Goal: Task Accomplishment & Management: Manage account settings

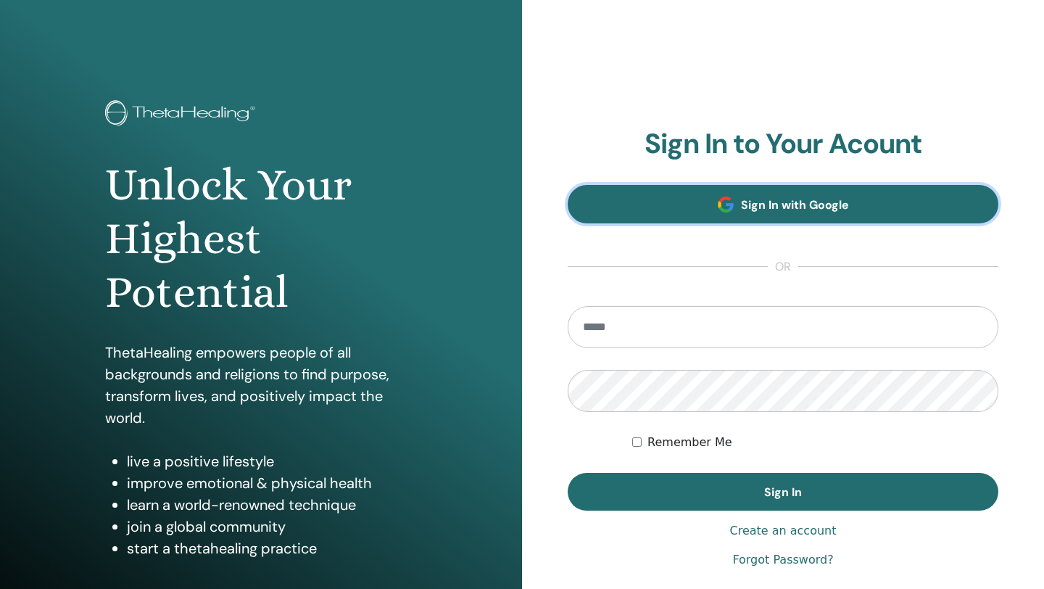
click at [730, 203] on span at bounding box center [726, 205] width 16 height 16
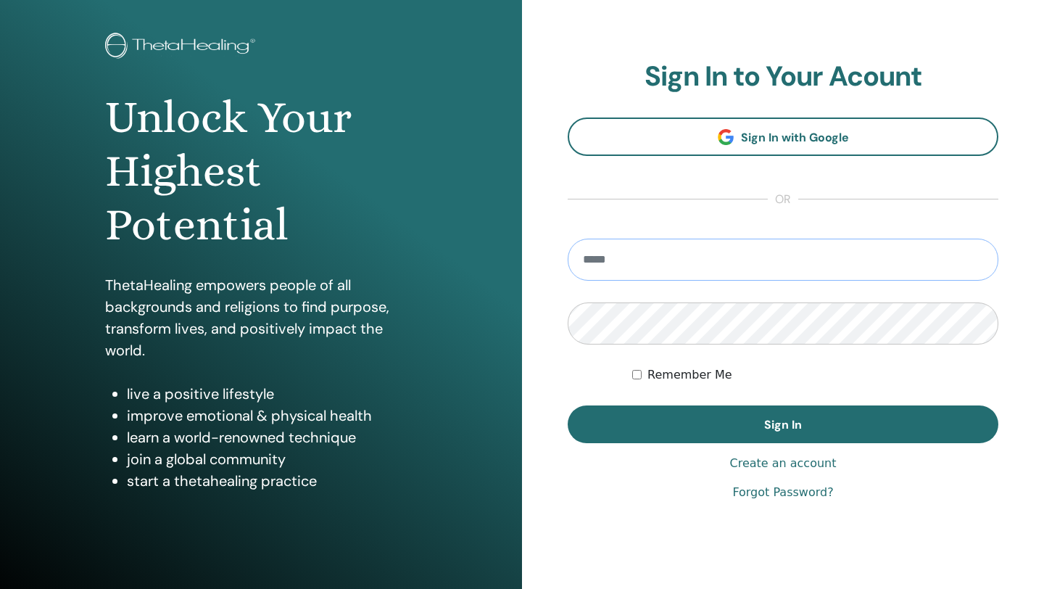
scroll to position [68, 0]
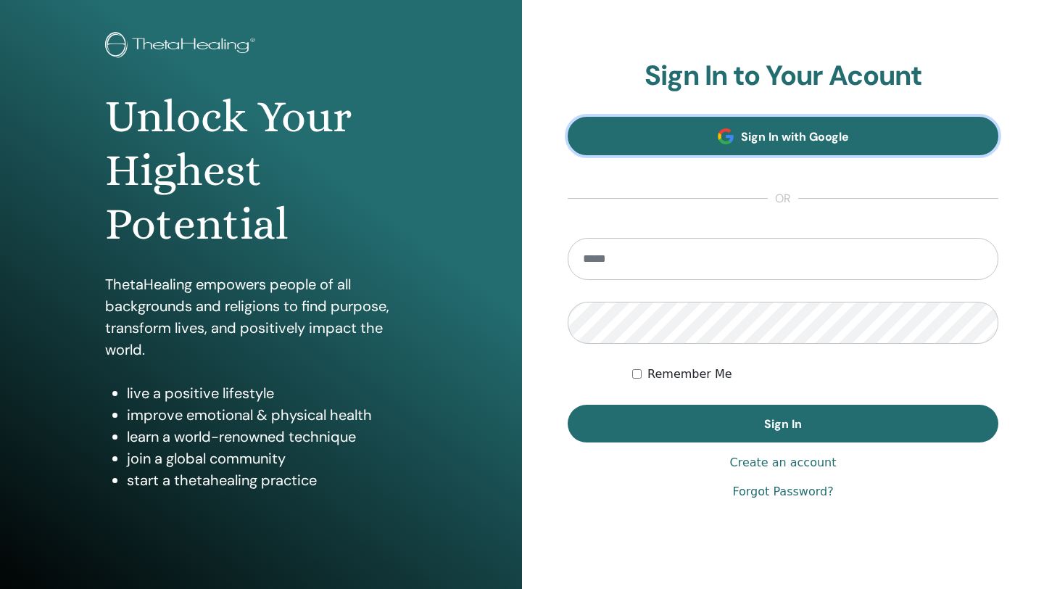
click at [665, 141] on link "Sign In with Google" at bounding box center [783, 136] width 431 height 38
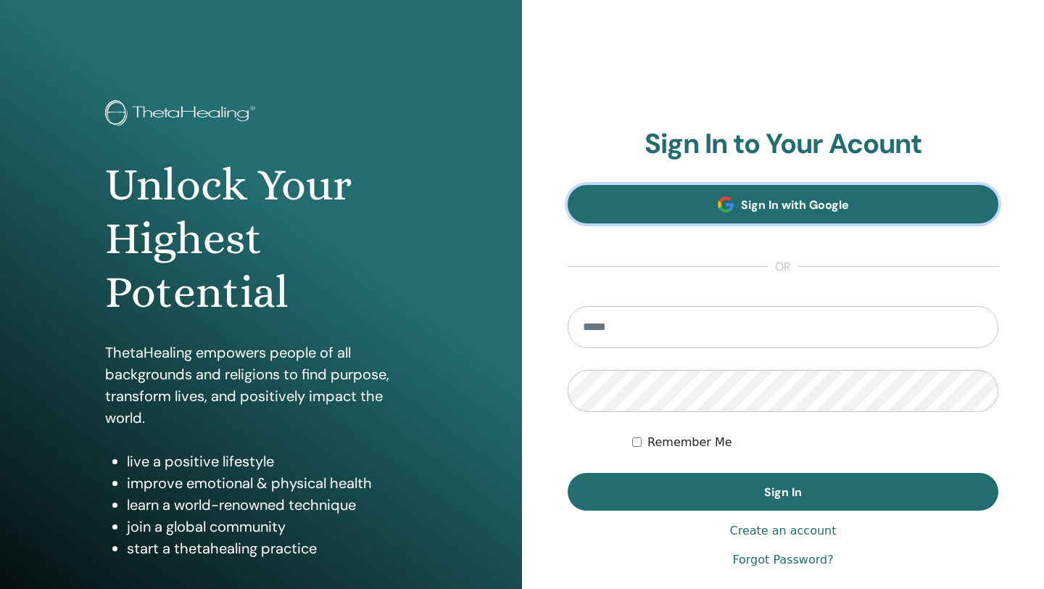
click at [918, 198] on link "Sign In with Google" at bounding box center [783, 204] width 431 height 38
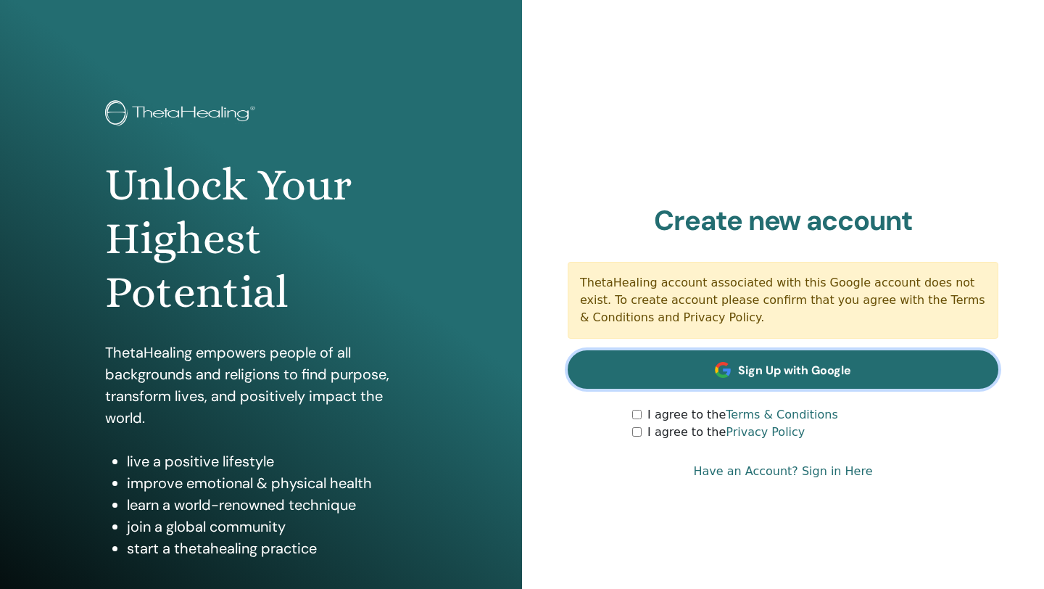
click at [671, 376] on link "Sign Up with Google" at bounding box center [783, 369] width 431 height 38
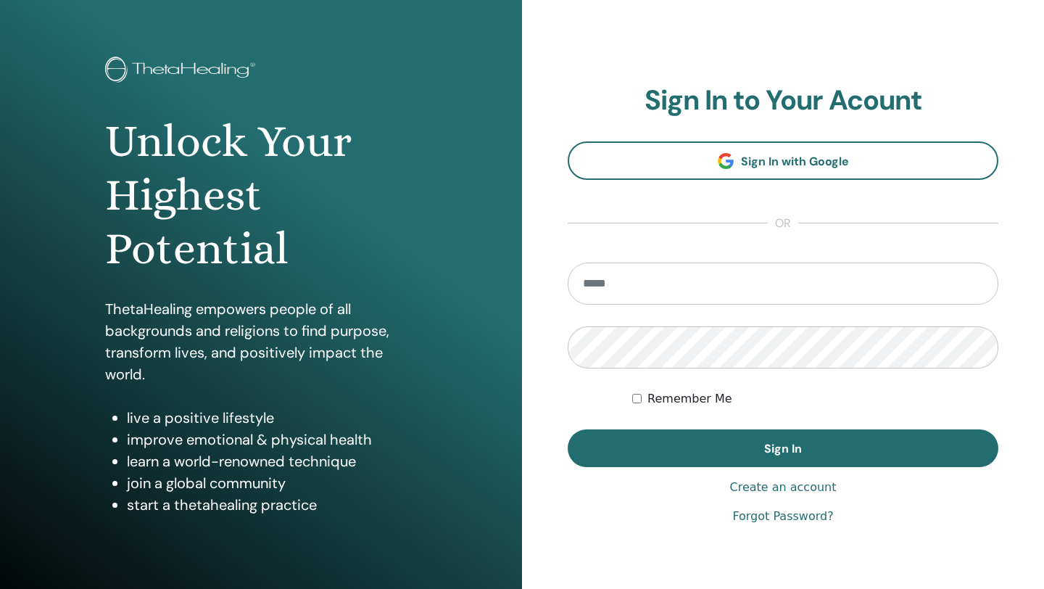
scroll to position [107, 0]
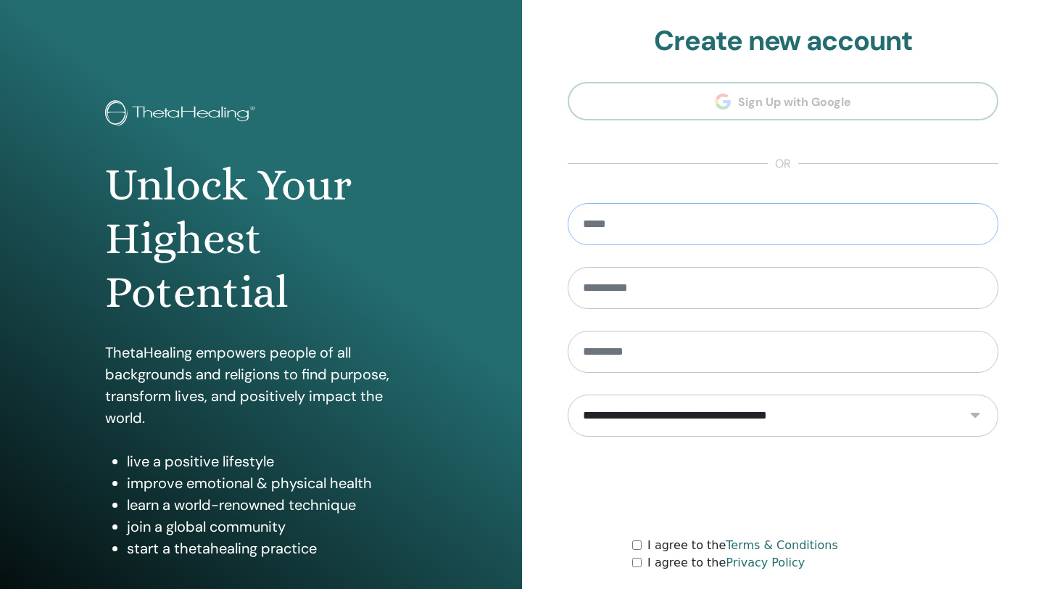
type input "**********"
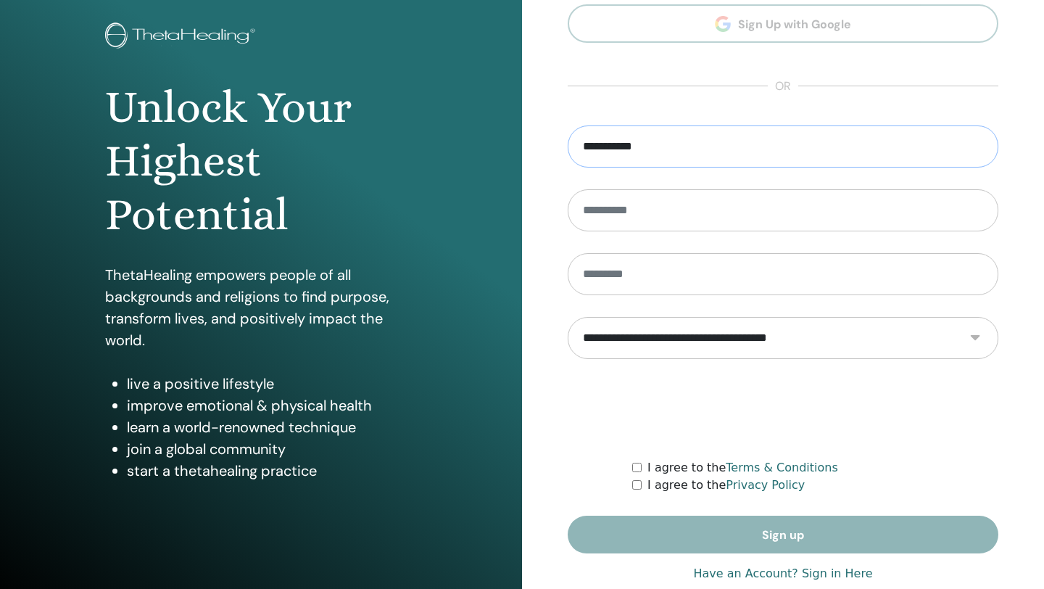
scroll to position [79, 0]
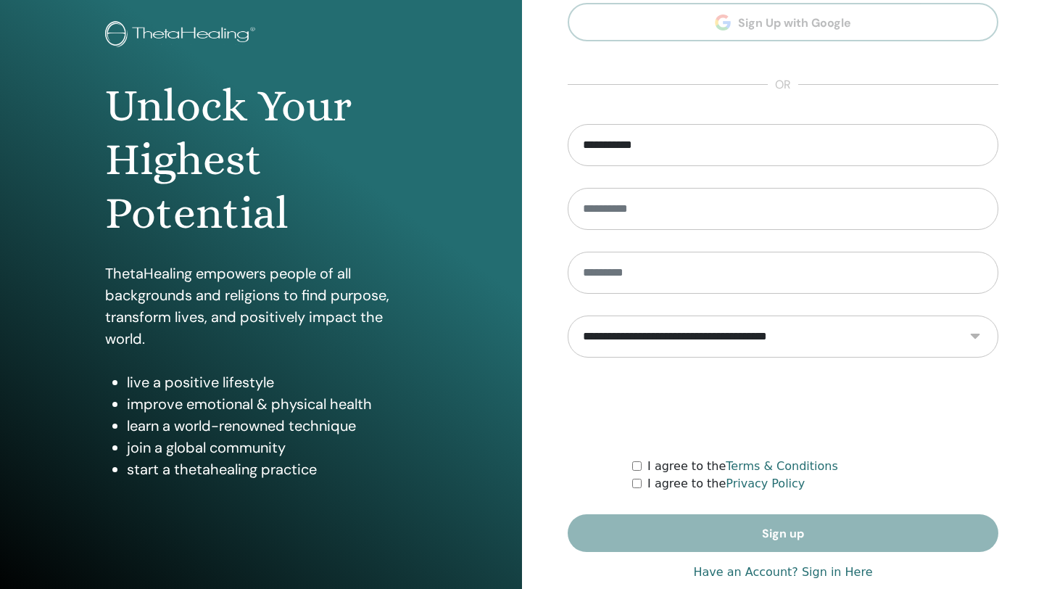
click at [765, 571] on link "Have an Account? Sign in Here" at bounding box center [782, 571] width 179 height 17
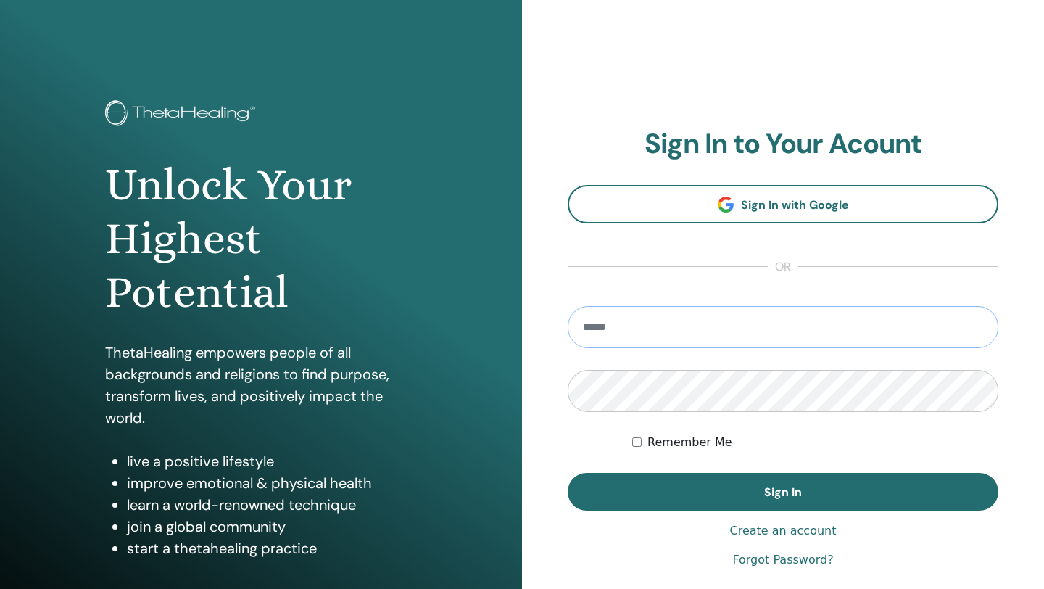
click at [617, 331] on input "email" at bounding box center [783, 327] width 431 height 42
type input "**********"
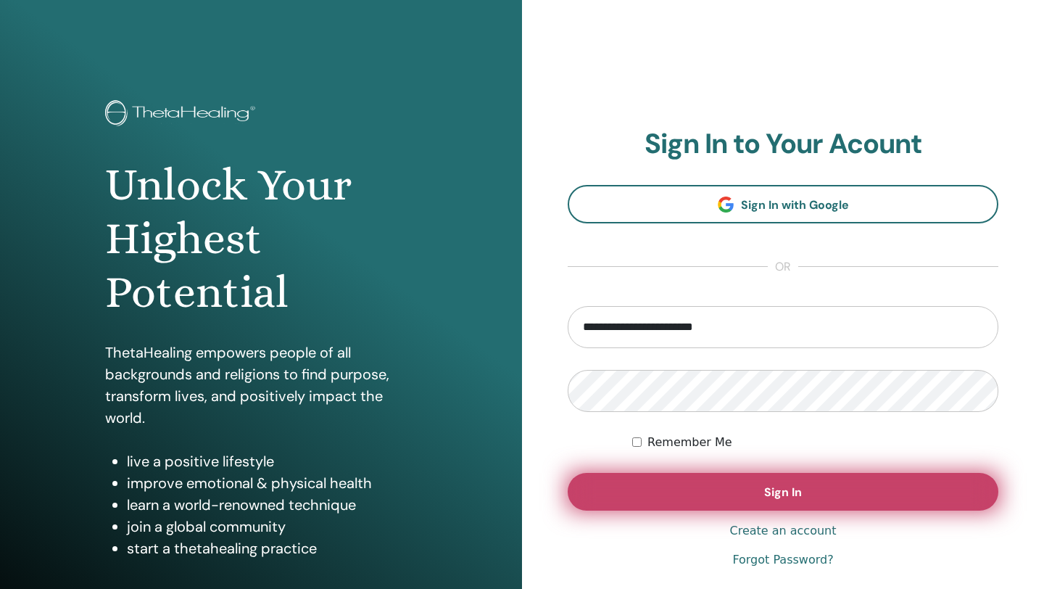
click at [708, 489] on button "Sign In" at bounding box center [783, 492] width 431 height 38
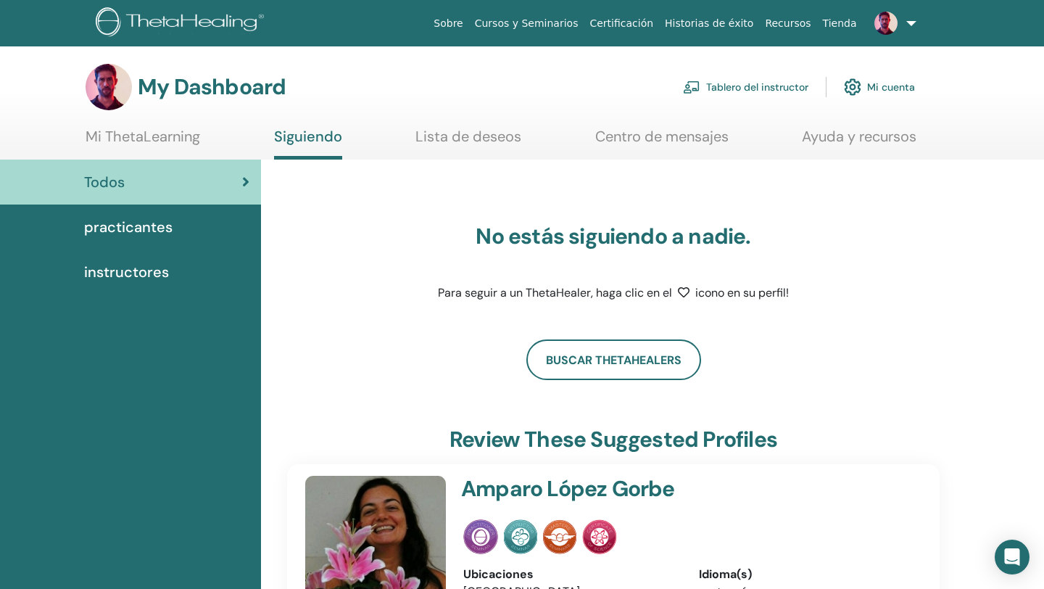
click at [113, 268] on span "instructores" at bounding box center [126, 272] width 85 height 22
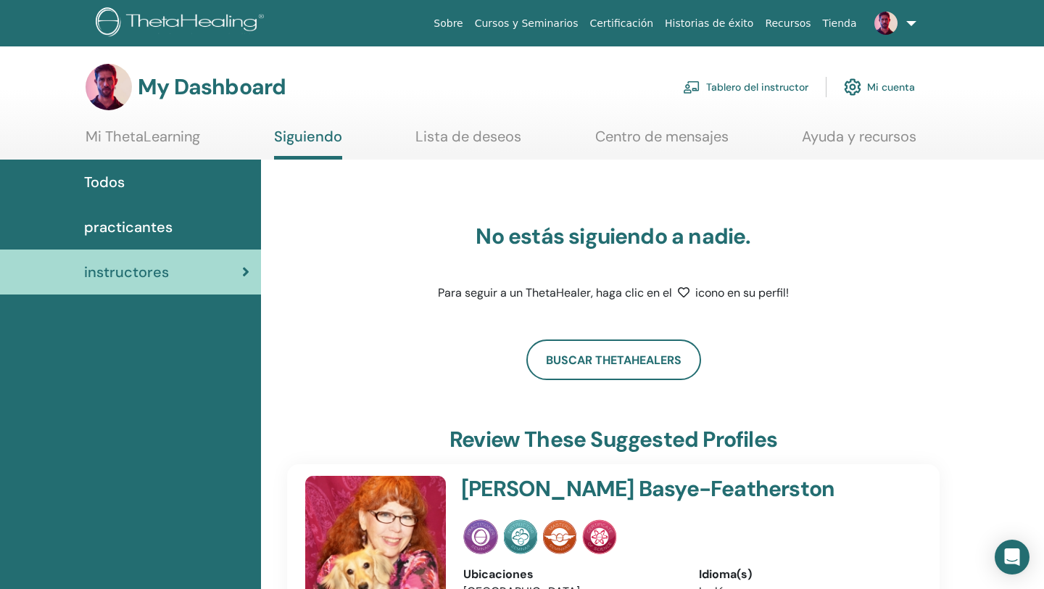
click at [735, 79] on link "Tablero del instructor" at bounding box center [745, 87] width 125 height 32
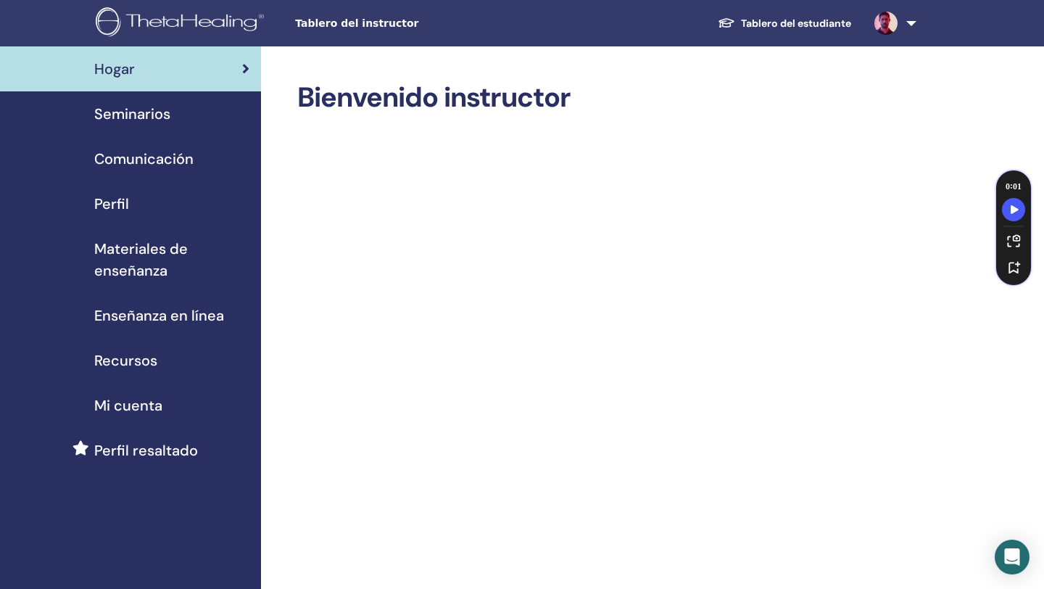
click at [132, 117] on span "Seminarios" at bounding box center [132, 114] width 76 height 22
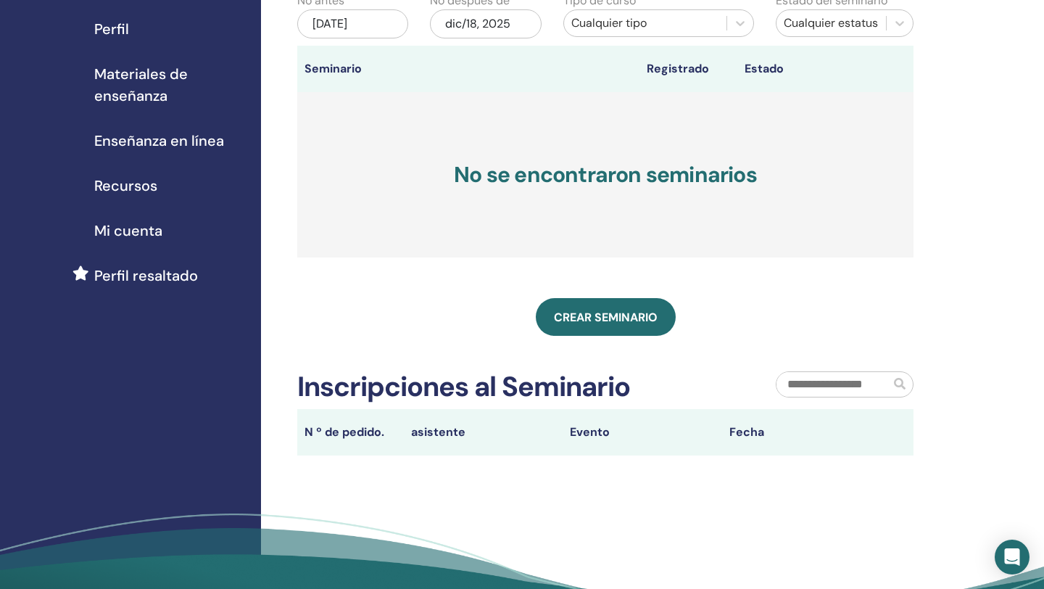
scroll to position [168, 0]
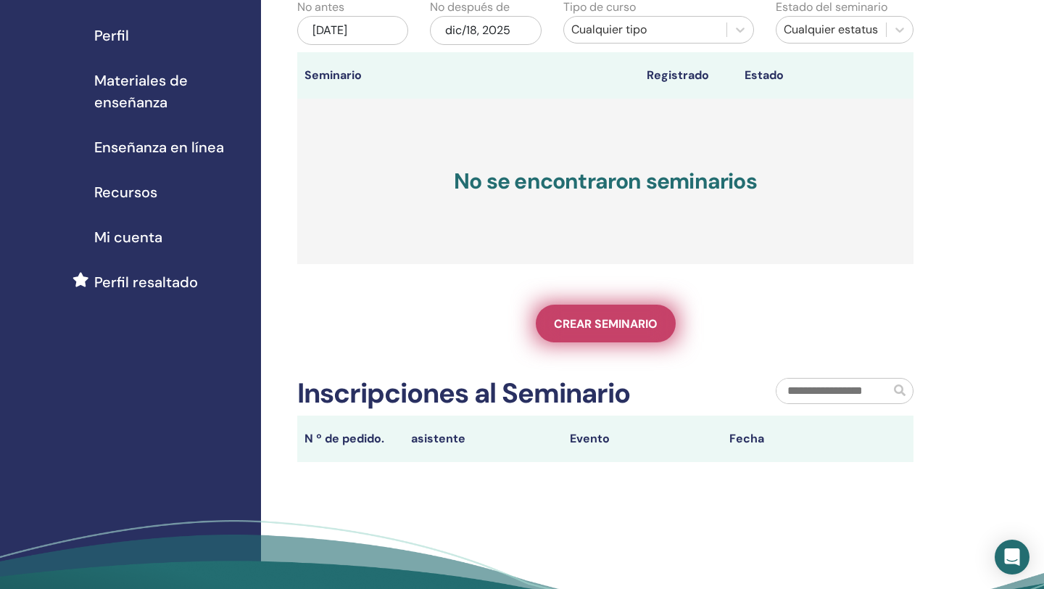
click at [593, 326] on span "Crear seminario" at bounding box center [606, 323] width 104 height 15
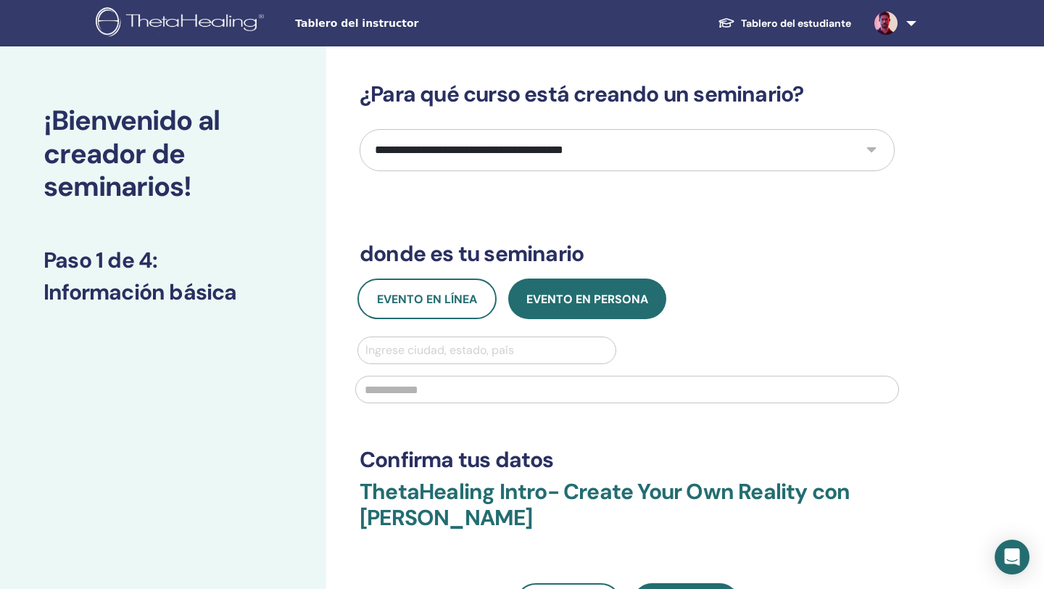
click at [438, 155] on select "**********" at bounding box center [627, 150] width 535 height 42
select select "*"
click at [360, 129] on select "**********" at bounding box center [627, 150] width 535 height 42
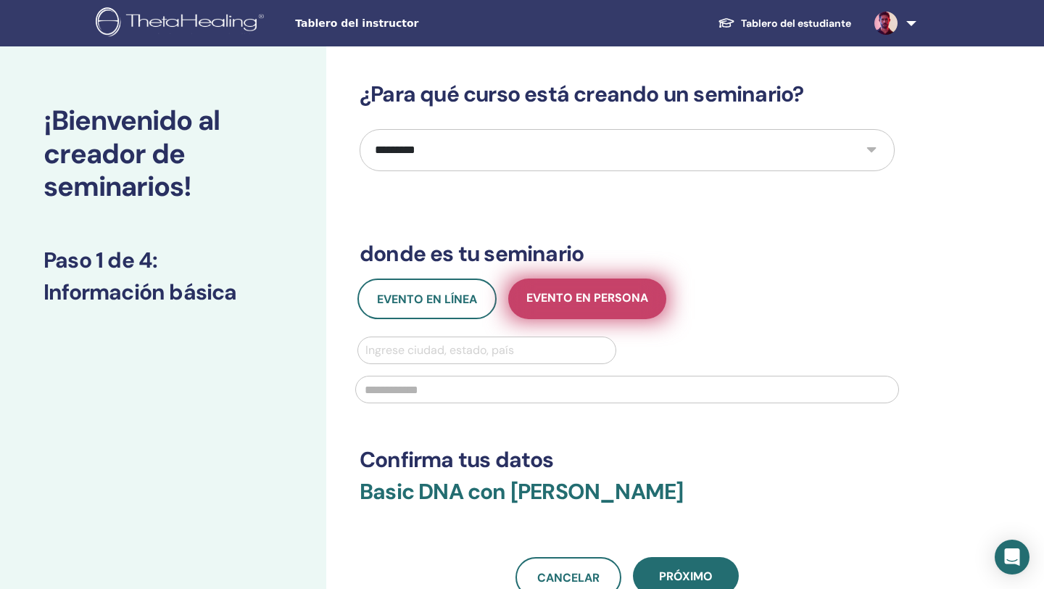
click at [596, 305] on span "Evento en persona" at bounding box center [587, 299] width 122 height 18
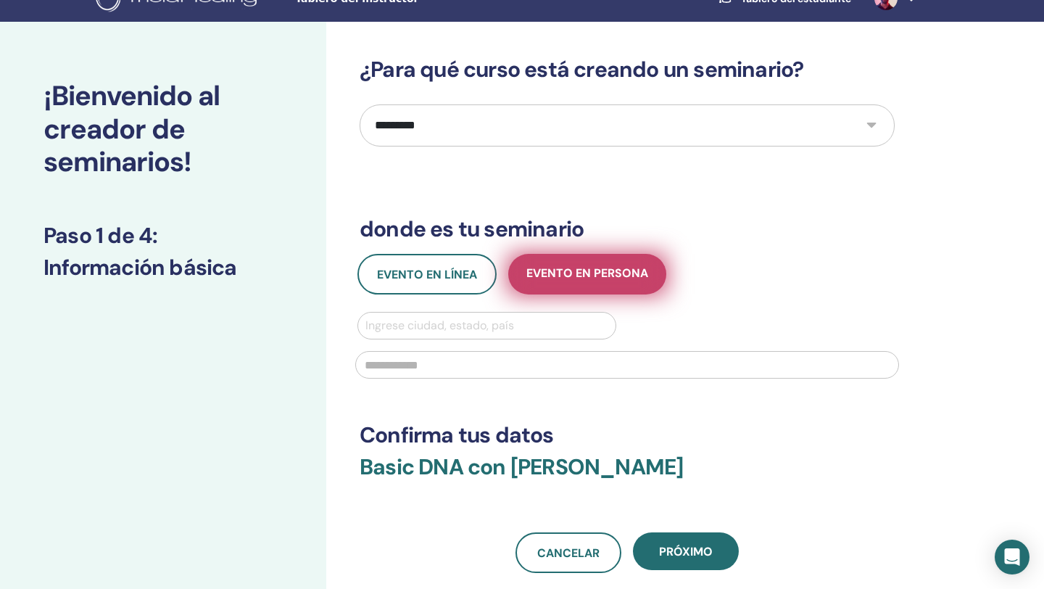
scroll to position [32, 0]
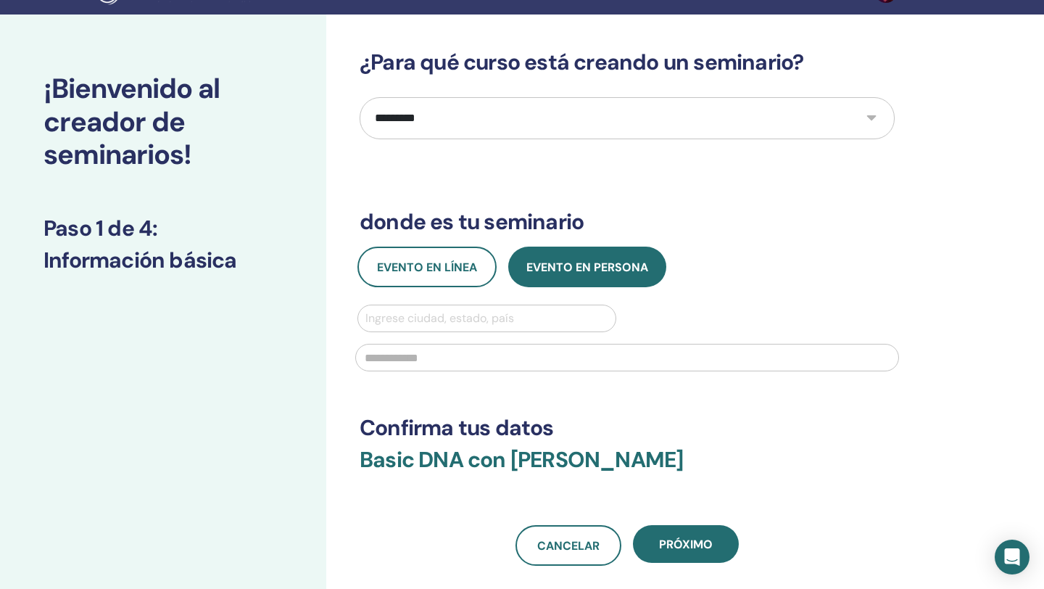
click at [479, 318] on div at bounding box center [486, 318] width 243 height 20
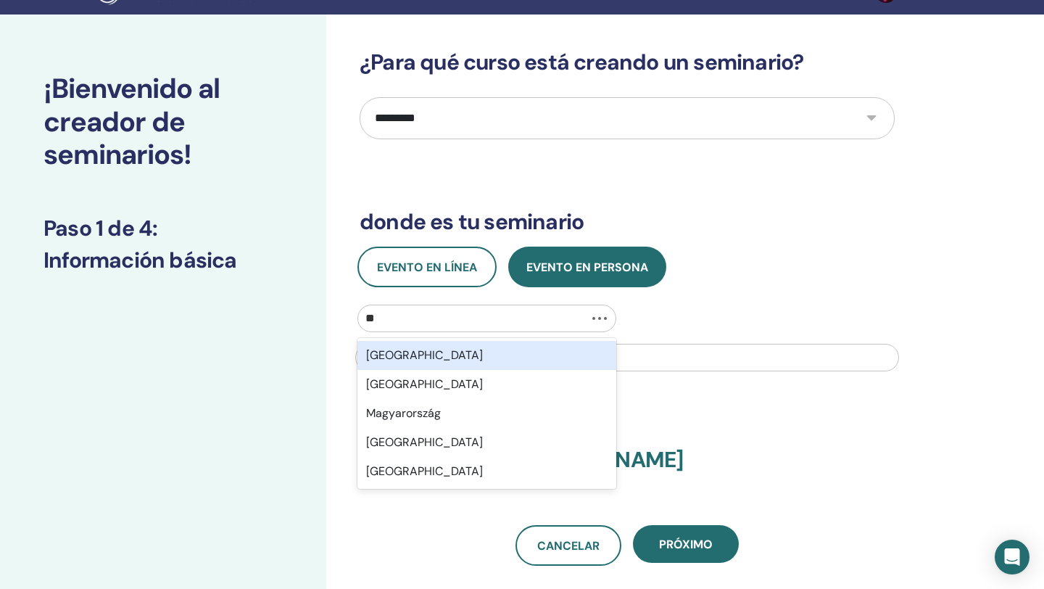
type input "*"
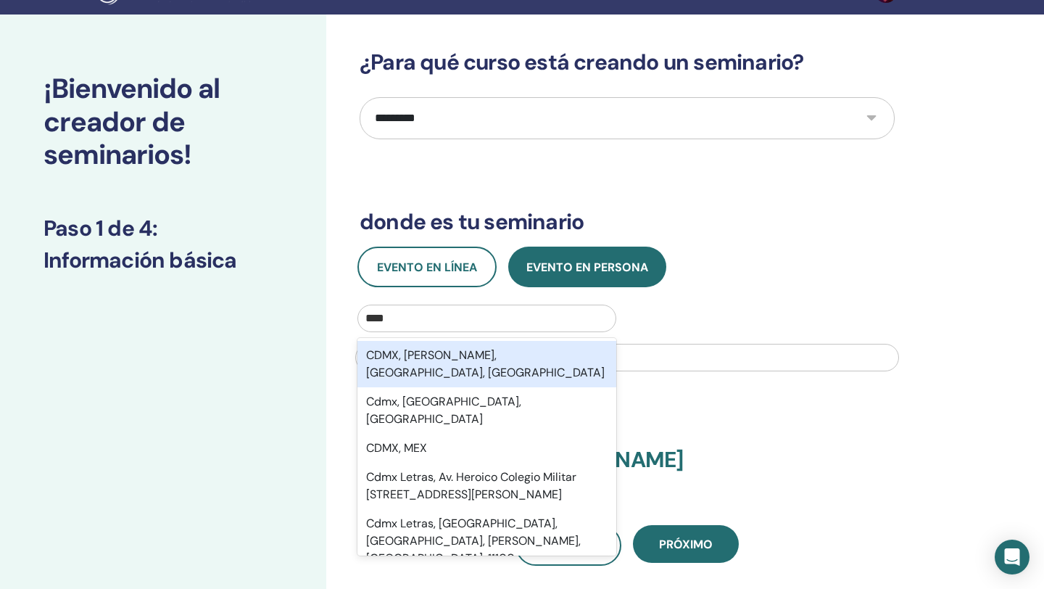
type input "****"
click at [456, 353] on div "CDMX, Cuauhtémoc, Ciudad de México, MEX" at bounding box center [487, 364] width 259 height 46
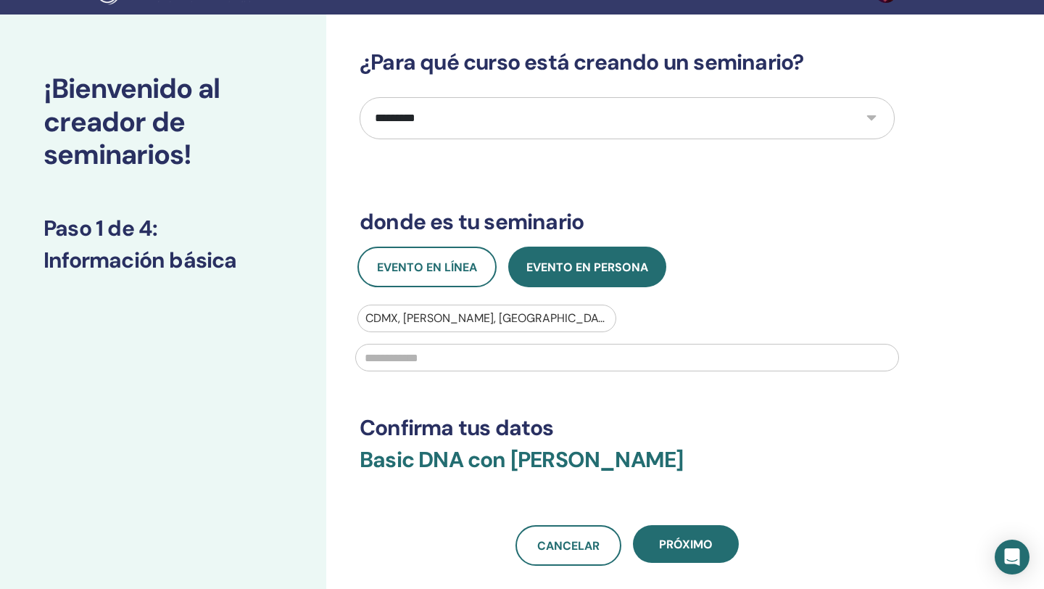
click at [446, 356] on input "text" at bounding box center [627, 358] width 544 height 28
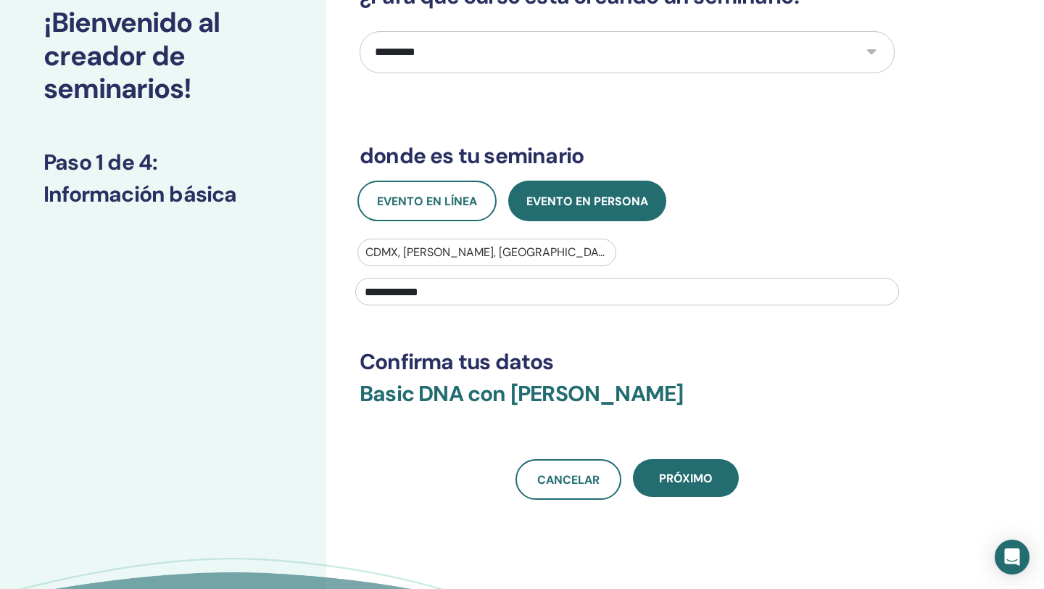
scroll to position [109, 0]
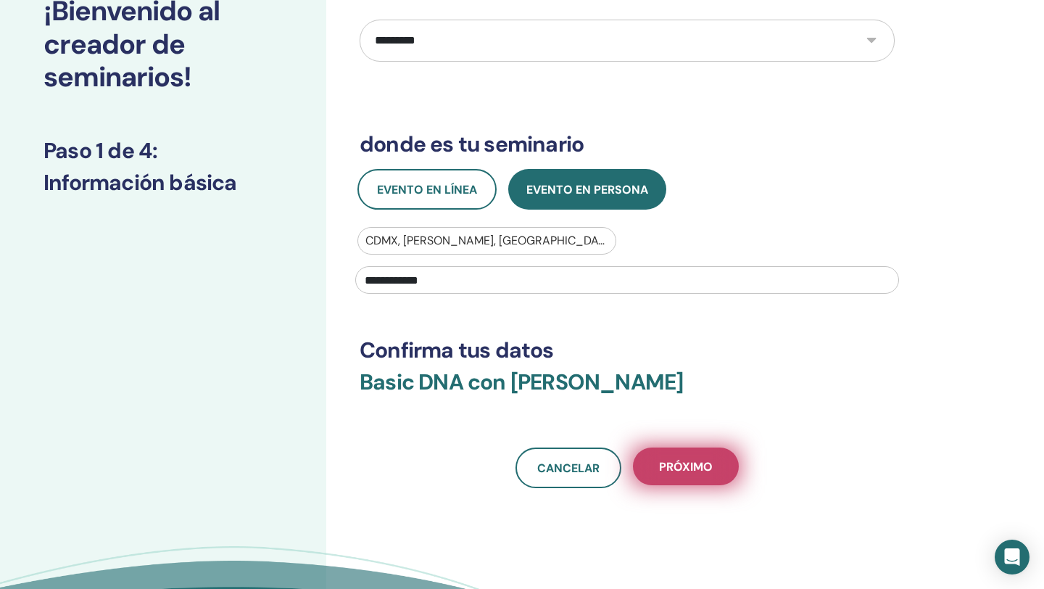
type input "**********"
click at [714, 470] on button "próximo" at bounding box center [686, 466] width 106 height 38
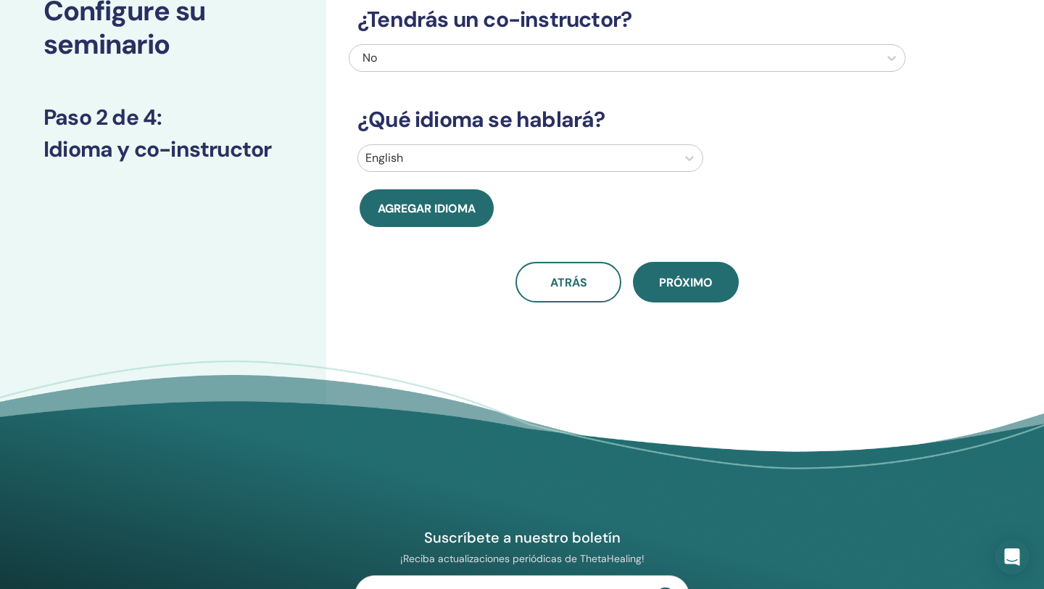
scroll to position [0, 0]
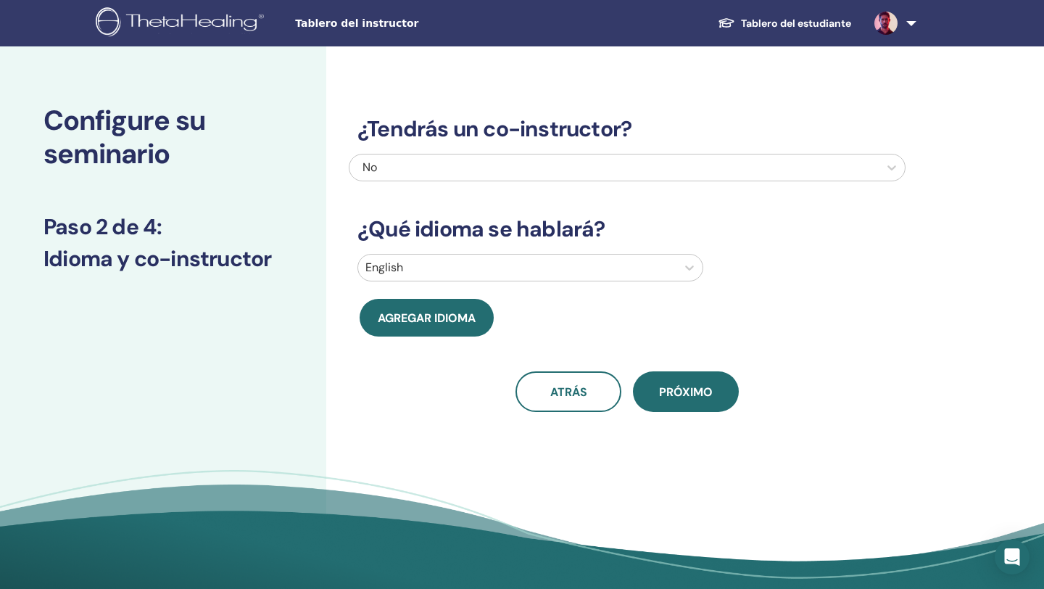
click at [489, 164] on div "No" at bounding box center [574, 167] width 423 height 17
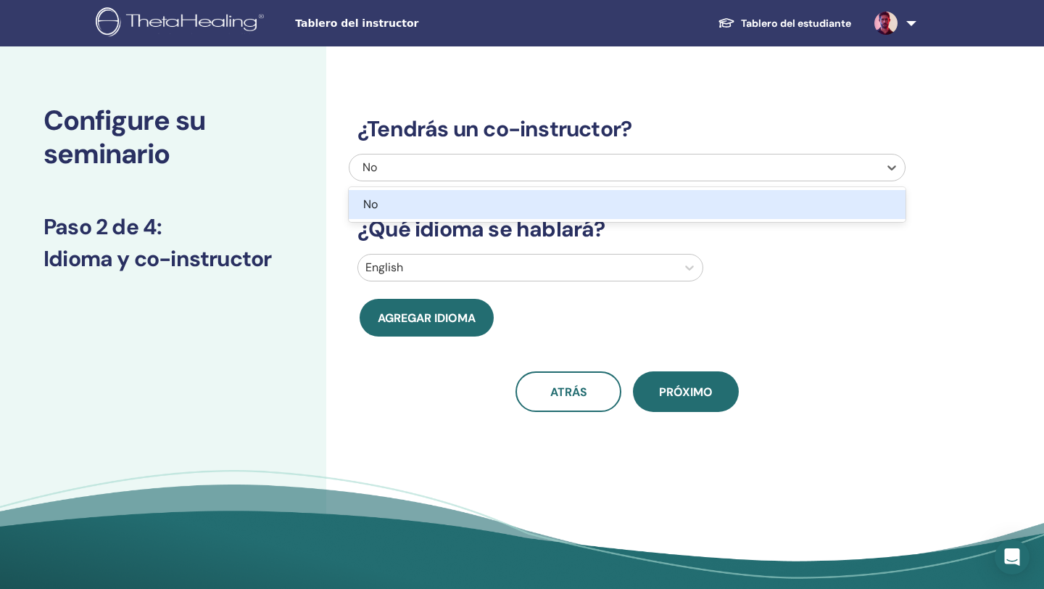
click at [476, 204] on div "No" at bounding box center [585, 204] width 444 height 17
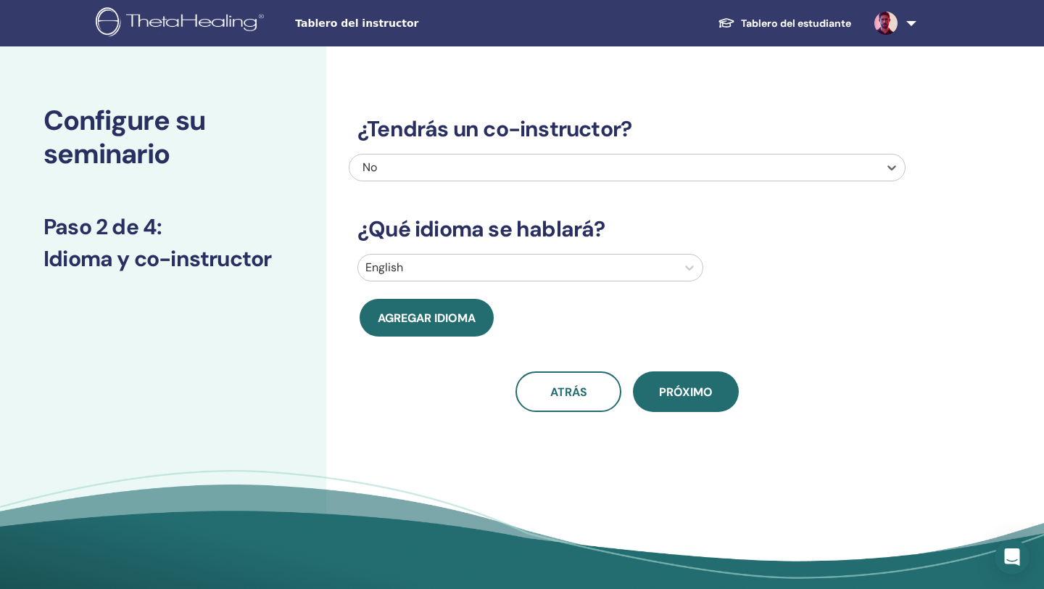
click at [462, 267] on div at bounding box center [517, 267] width 304 height 20
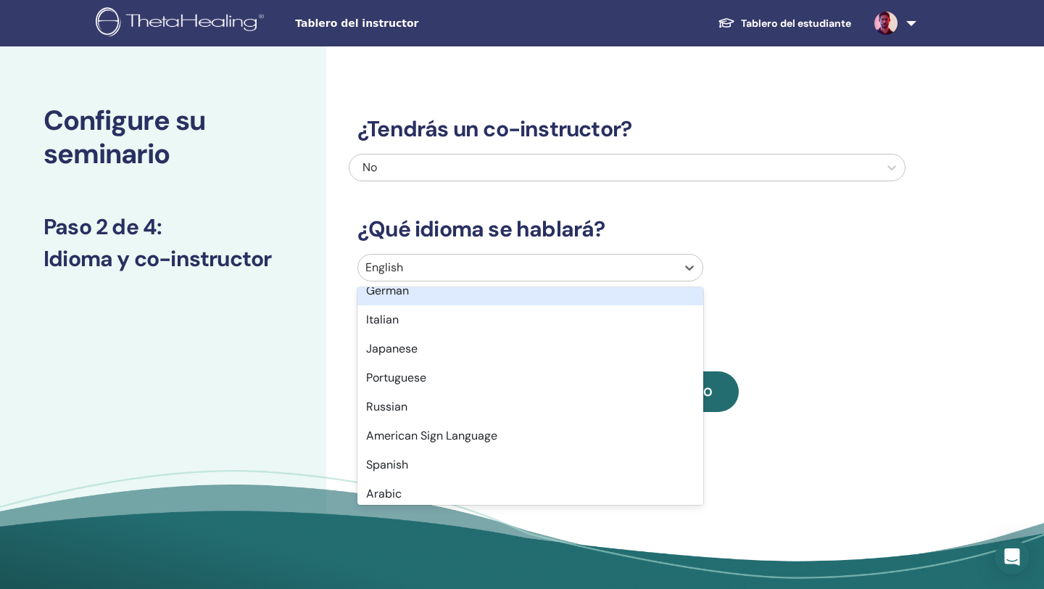
scroll to position [63, 0]
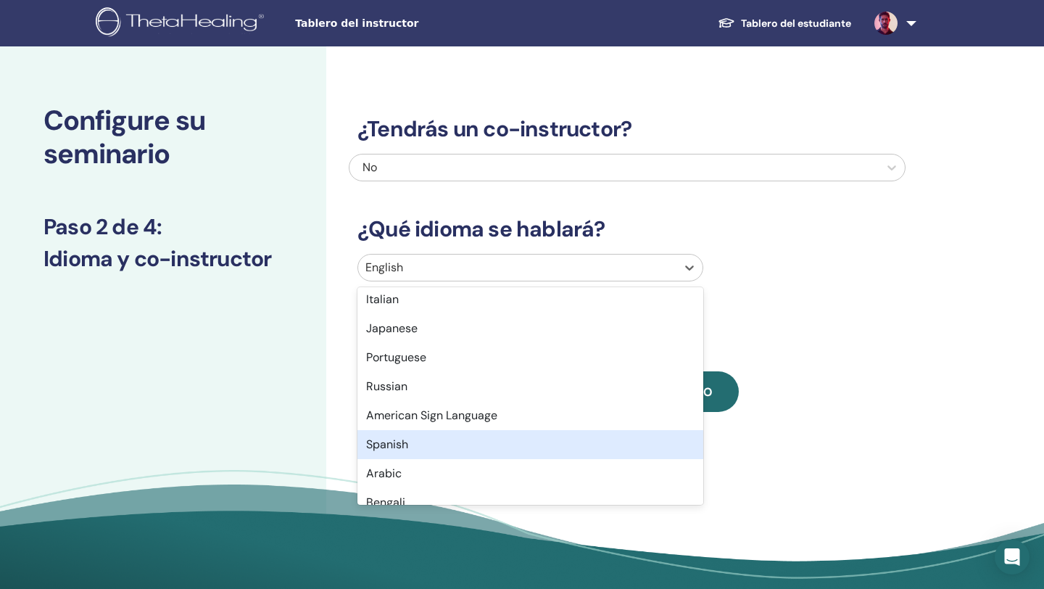
click at [424, 440] on div "Spanish" at bounding box center [531, 444] width 346 height 29
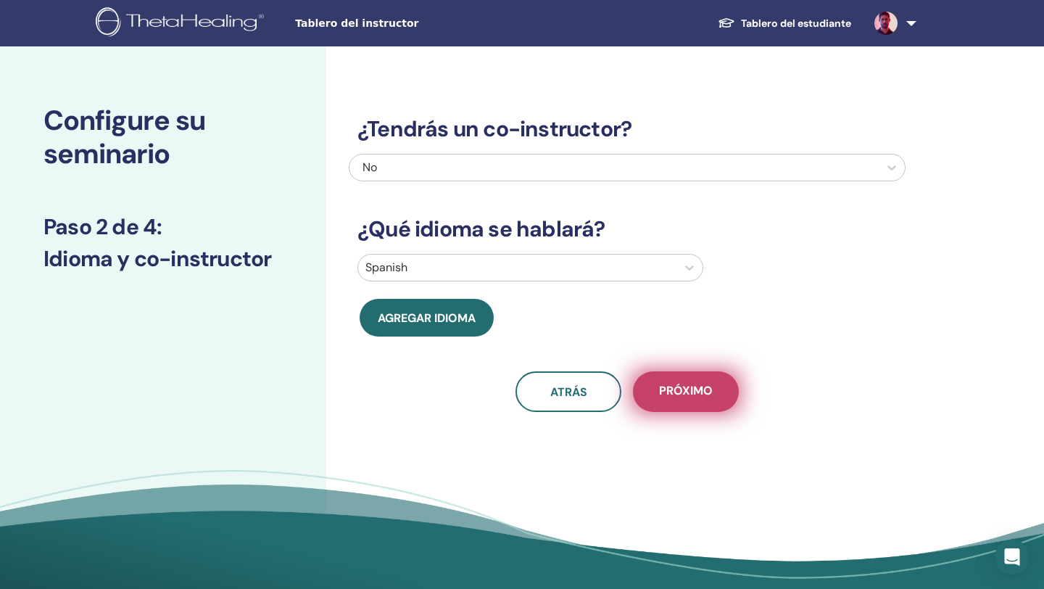
click at [704, 399] on span "próximo" at bounding box center [686, 392] width 54 height 18
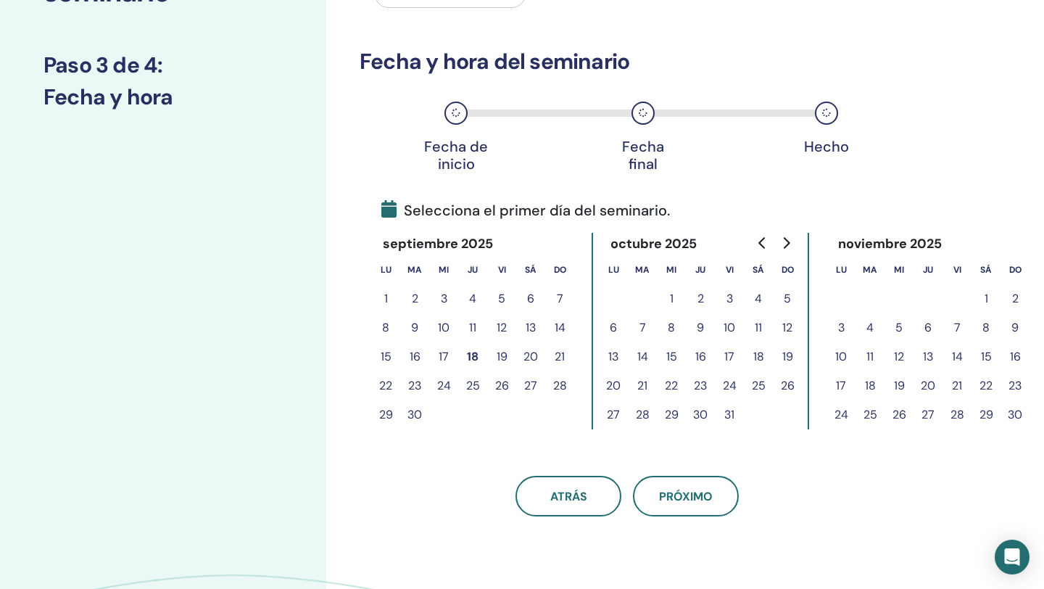
scroll to position [164, 0]
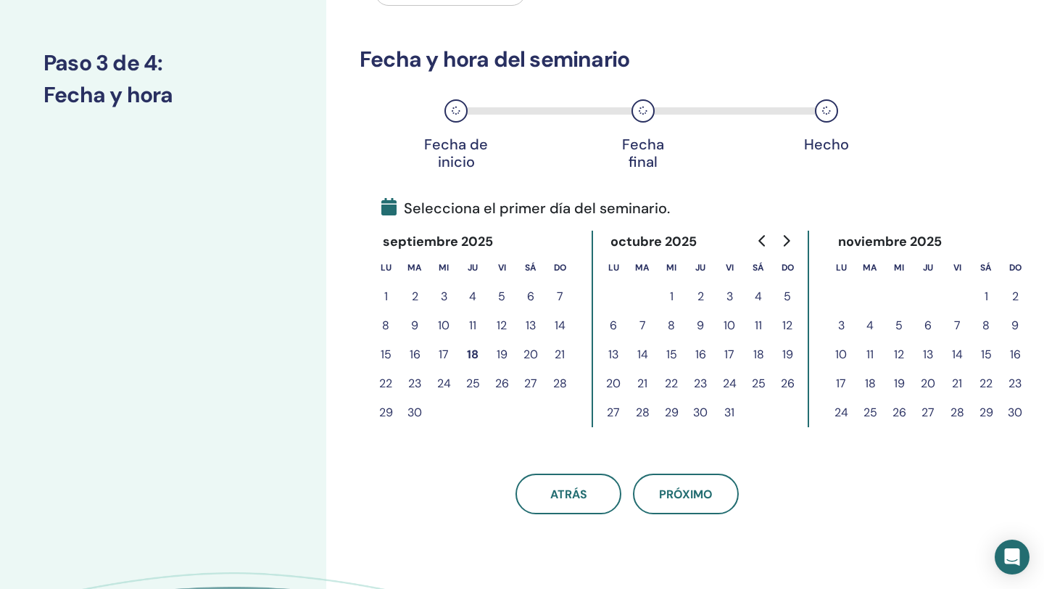
click at [730, 298] on button "3" at bounding box center [729, 296] width 29 height 29
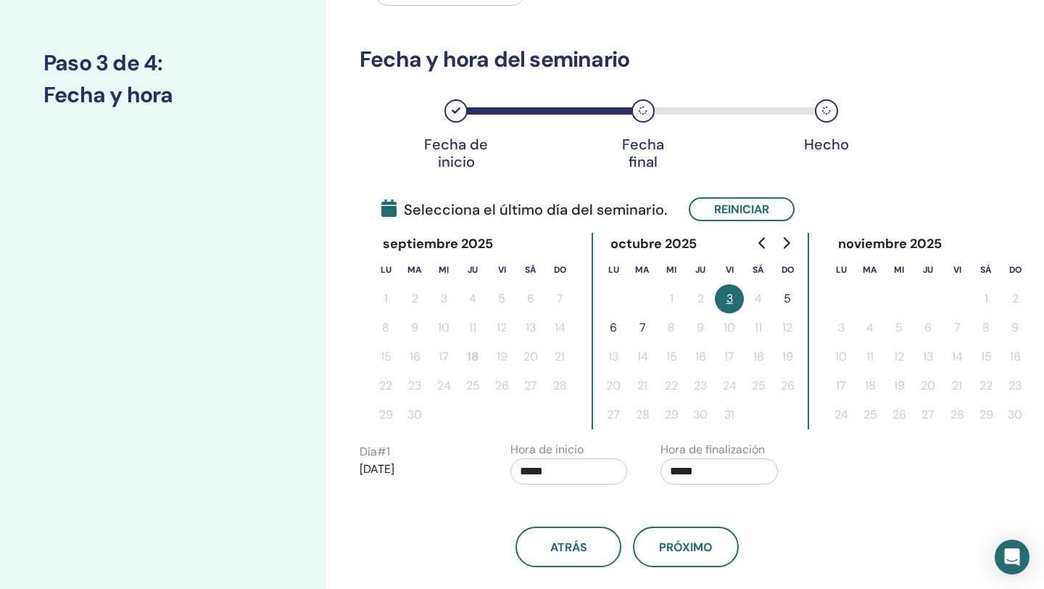
click at [788, 302] on button "5" at bounding box center [787, 298] width 29 height 29
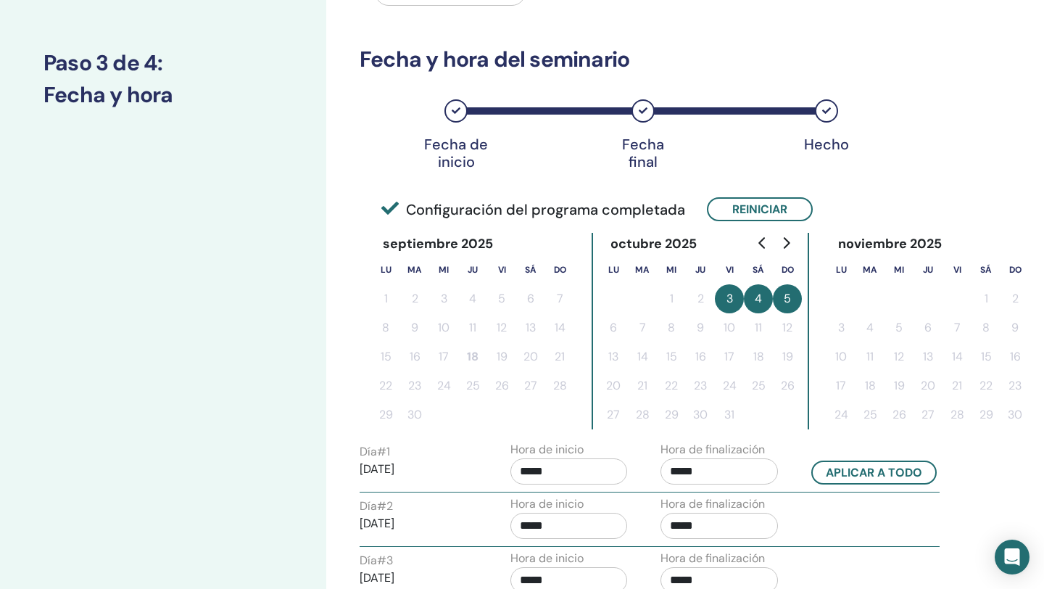
click at [534, 476] on input "*****" at bounding box center [569, 471] width 117 height 26
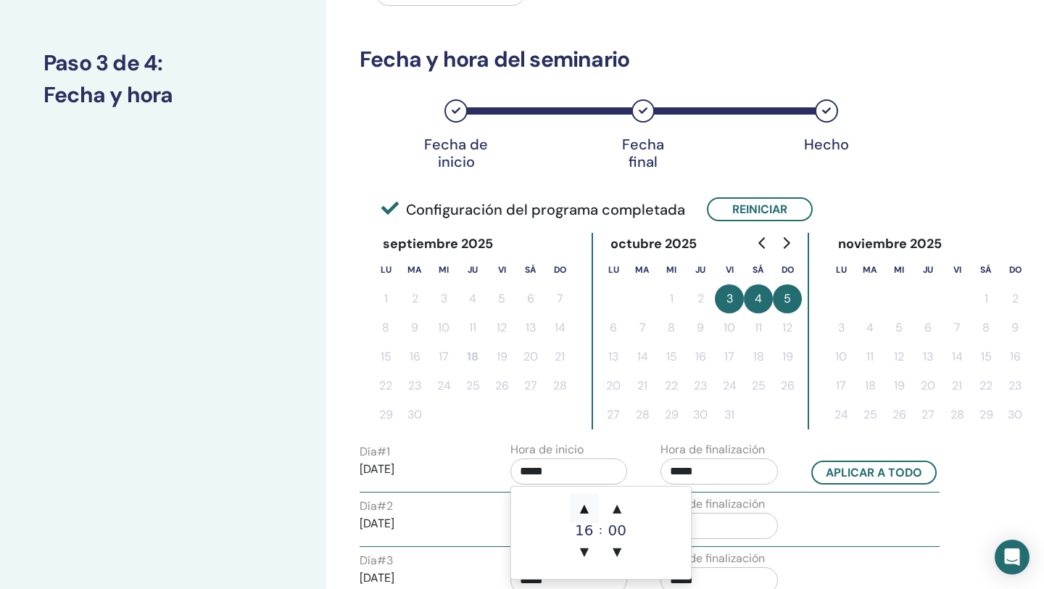
click at [582, 505] on span "▲" at bounding box center [584, 508] width 29 height 29
click at [587, 550] on span "▼" at bounding box center [584, 551] width 29 height 29
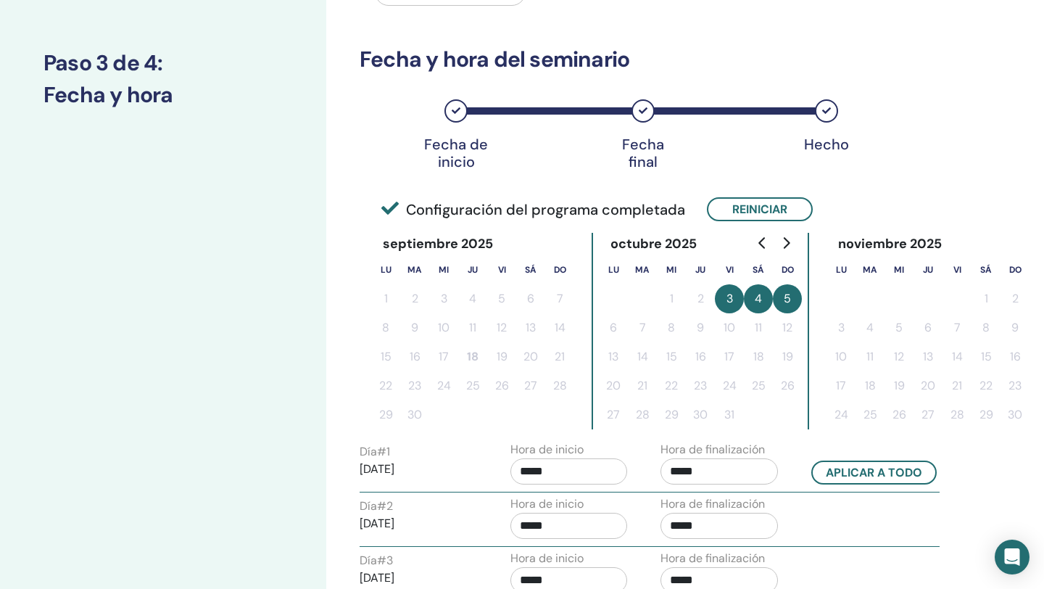
click at [648, 468] on div "Hora de inicio *****" at bounding box center [575, 466] width 151 height 51
click at [695, 466] on input "*****" at bounding box center [719, 471] width 117 height 26
click at [738, 508] on span "▲" at bounding box center [734, 508] width 29 height 29
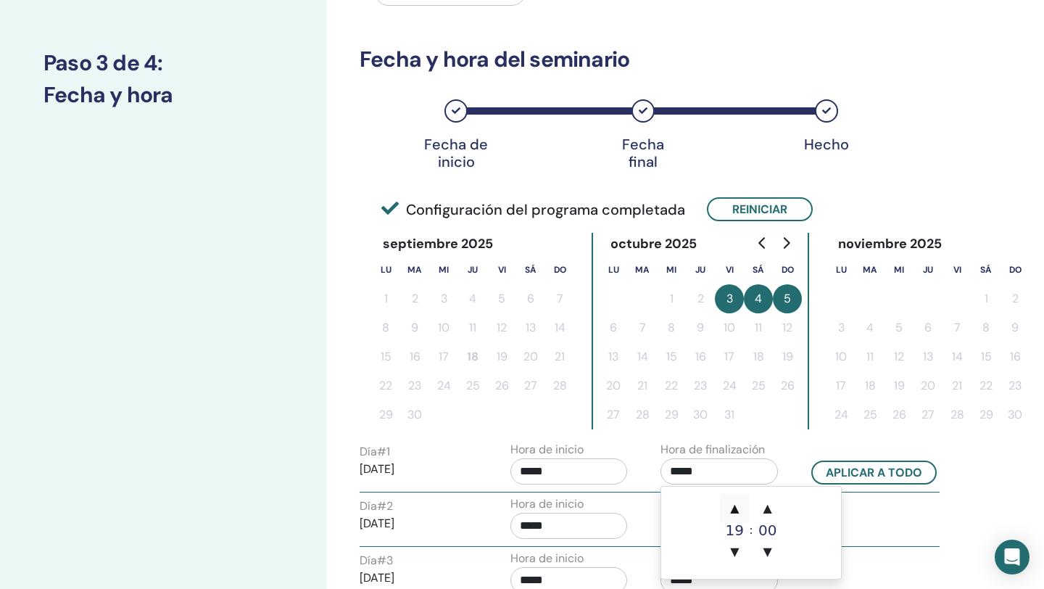
click at [738, 508] on span "▲" at bounding box center [734, 508] width 29 height 29
type input "*****"
click at [777, 437] on div "Zona horaria Zona horaria (GMT-8) US/Alaska Fecha y hora del seminario Fecha de…" at bounding box center [627, 296] width 535 height 759
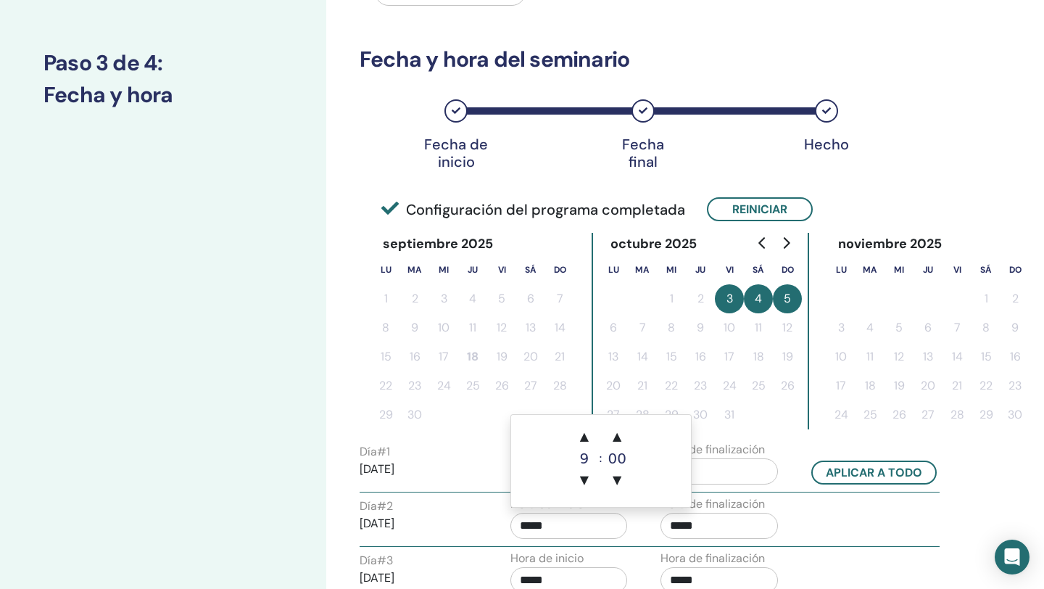
click at [558, 523] on input "*****" at bounding box center [569, 526] width 117 height 26
click at [585, 442] on span "▲" at bounding box center [584, 436] width 29 height 29
type input "*****"
click at [695, 527] on input "*****" at bounding box center [719, 526] width 117 height 26
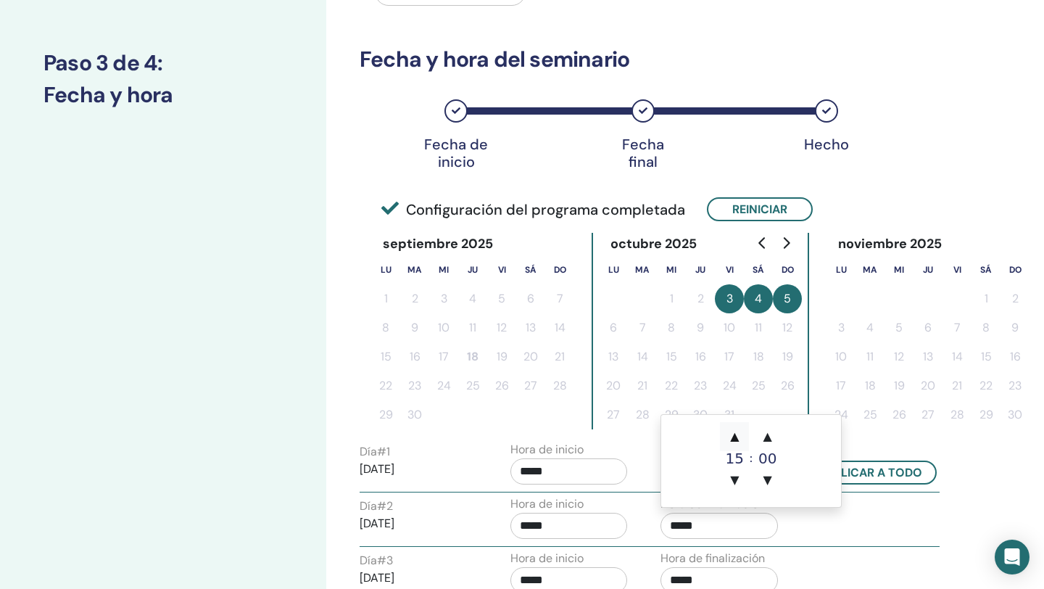
click at [735, 439] on span "▲" at bounding box center [734, 436] width 29 height 29
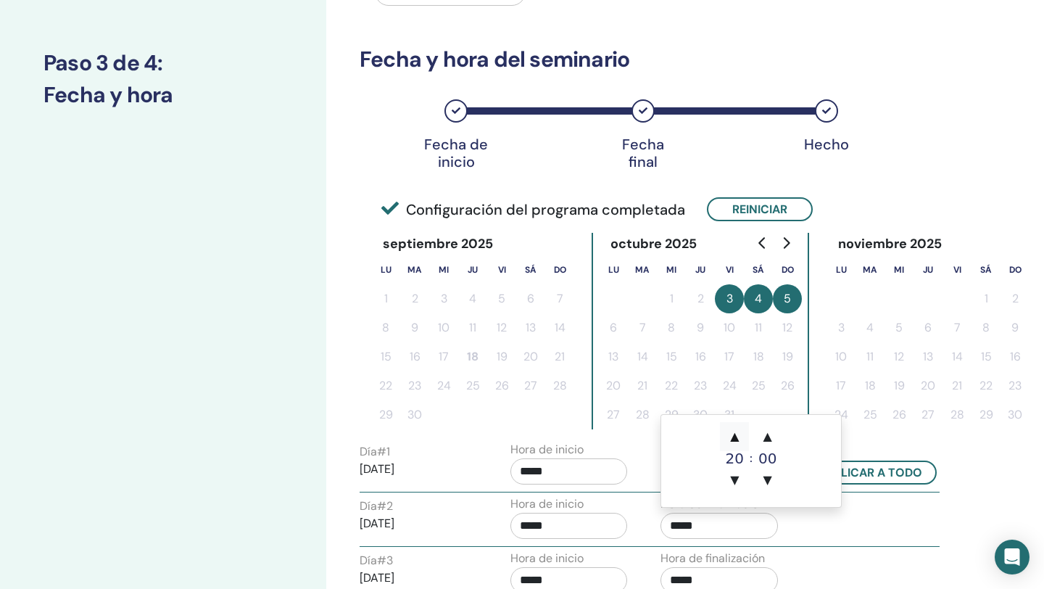
click at [735, 439] on span "▲" at bounding box center [734, 436] width 29 height 29
click at [737, 482] on span "▼" at bounding box center [734, 480] width 29 height 29
type input "*****"
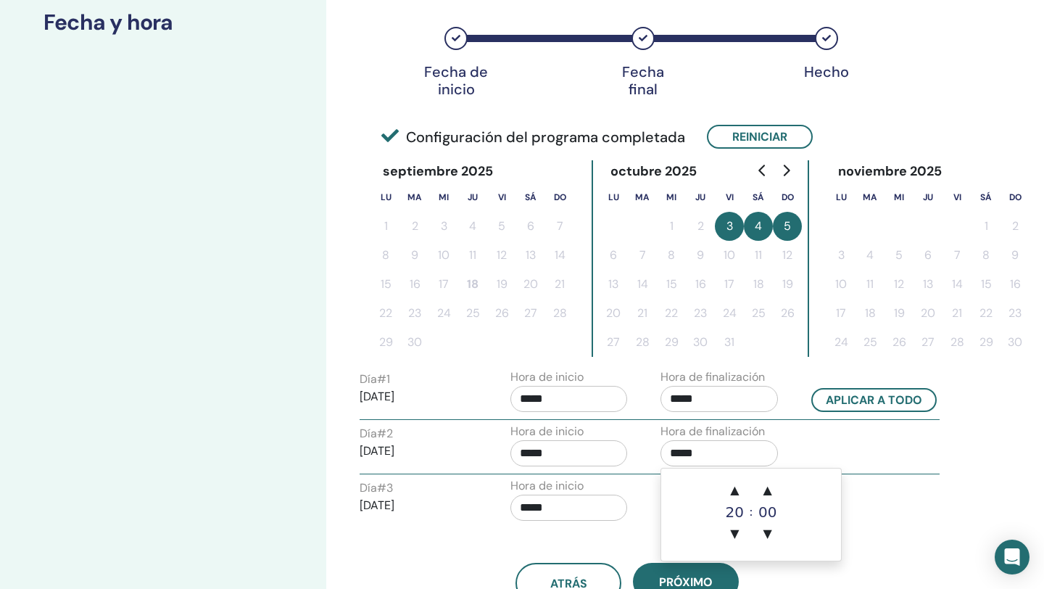
scroll to position [250, 0]
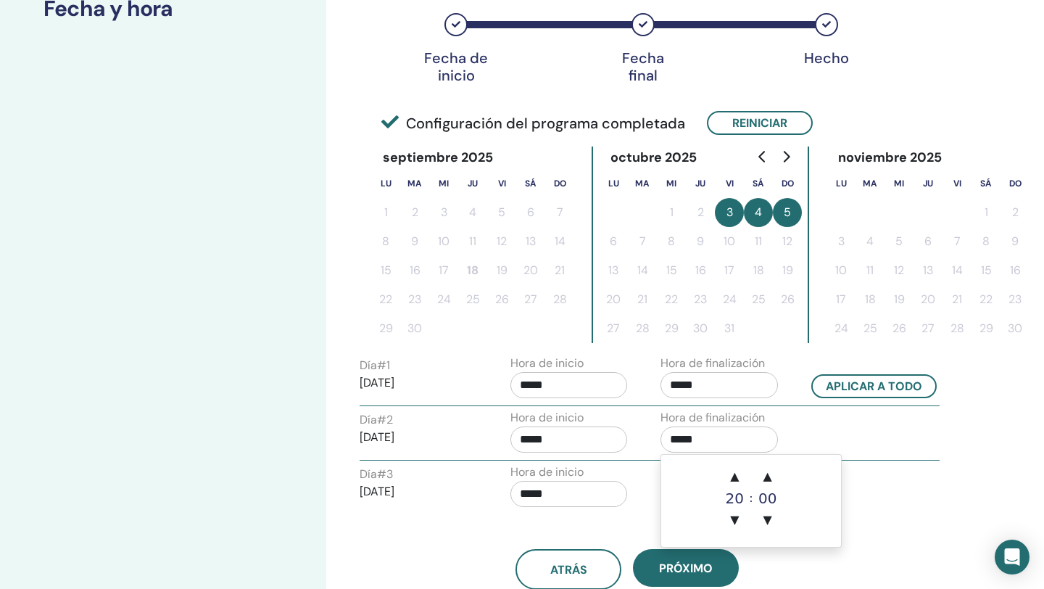
click at [550, 492] on input "*****" at bounding box center [569, 494] width 117 height 26
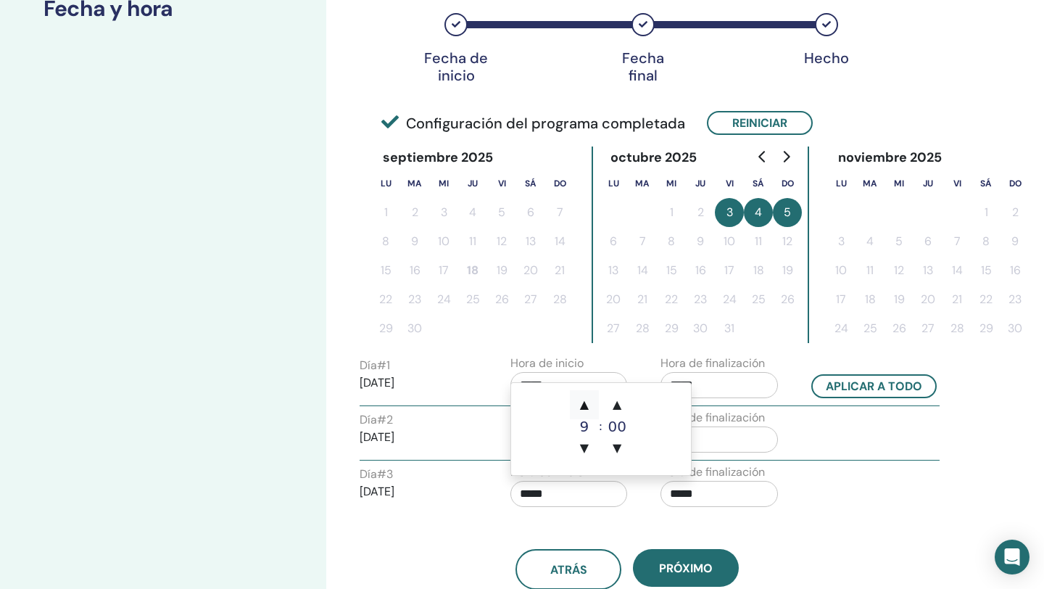
click at [589, 408] on span "▲" at bounding box center [584, 404] width 29 height 29
type input "*****"
click at [705, 491] on input "*****" at bounding box center [719, 494] width 117 height 26
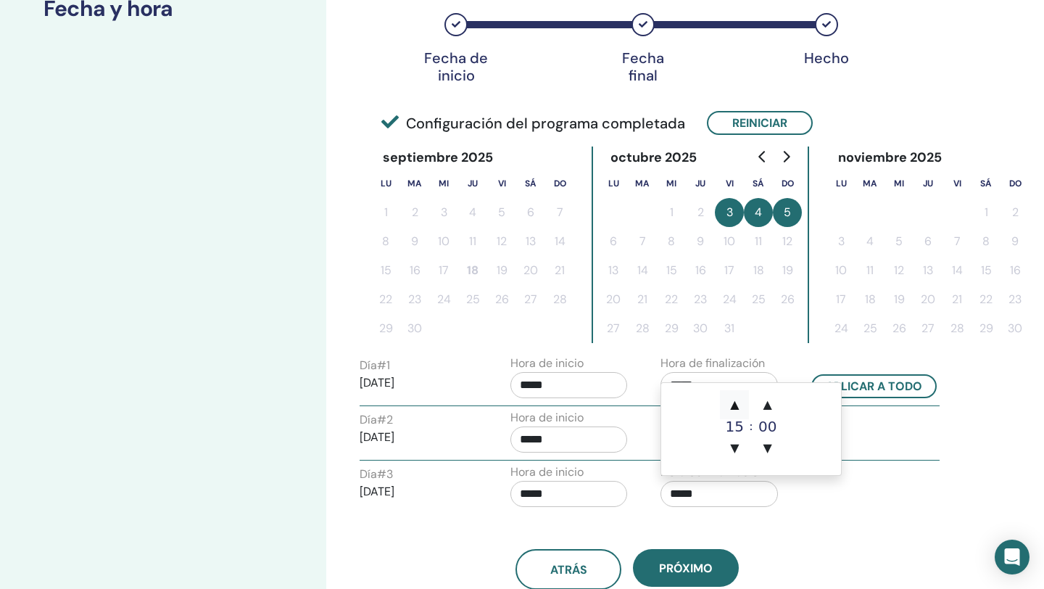
click at [735, 408] on span "▲" at bounding box center [734, 404] width 29 height 29
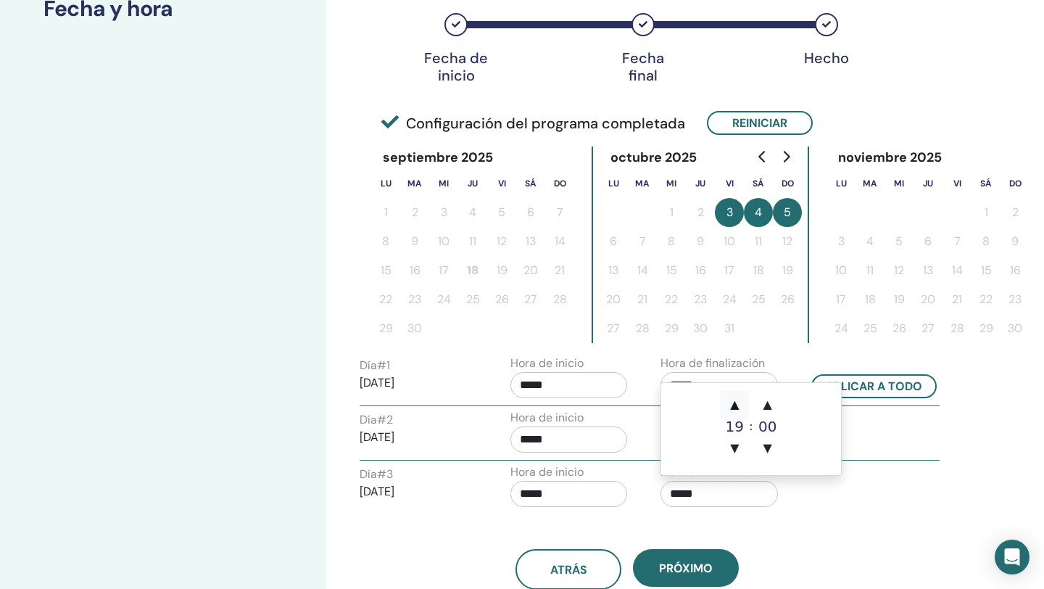
type input "*****"
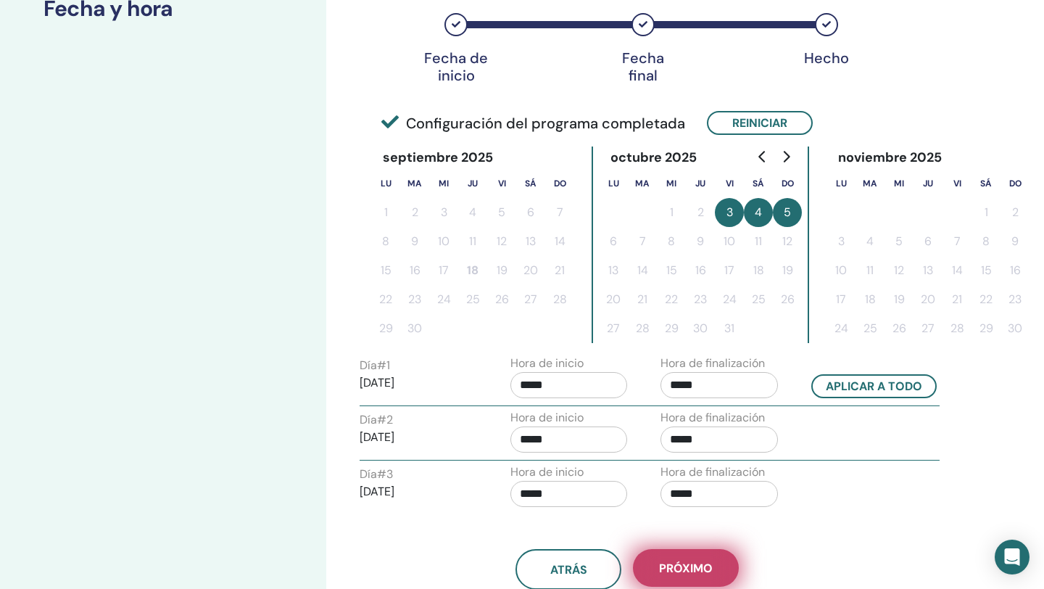
click at [702, 555] on button "próximo" at bounding box center [686, 568] width 106 height 38
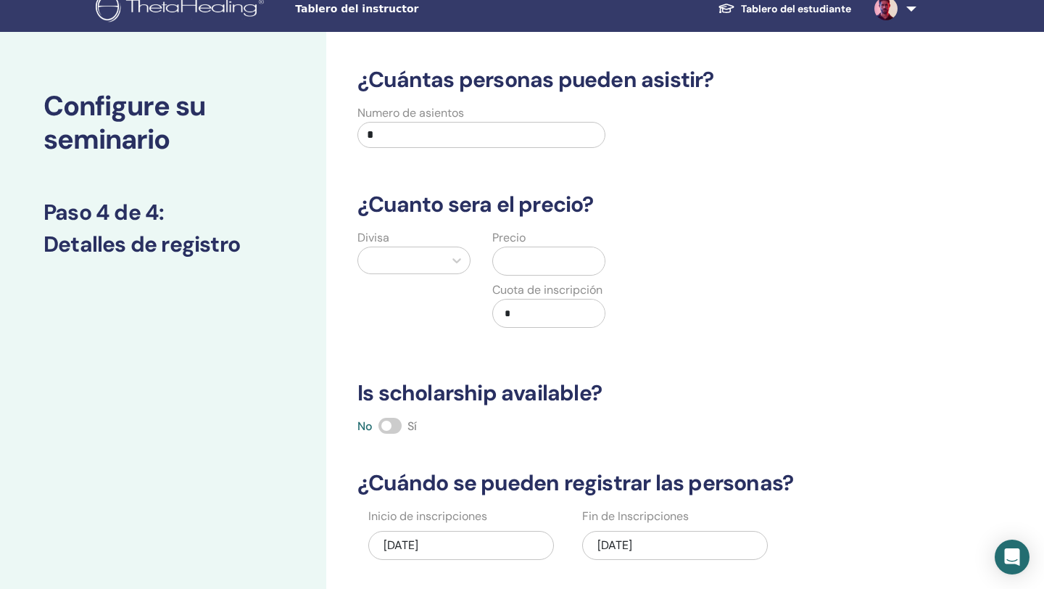
scroll to position [0, 0]
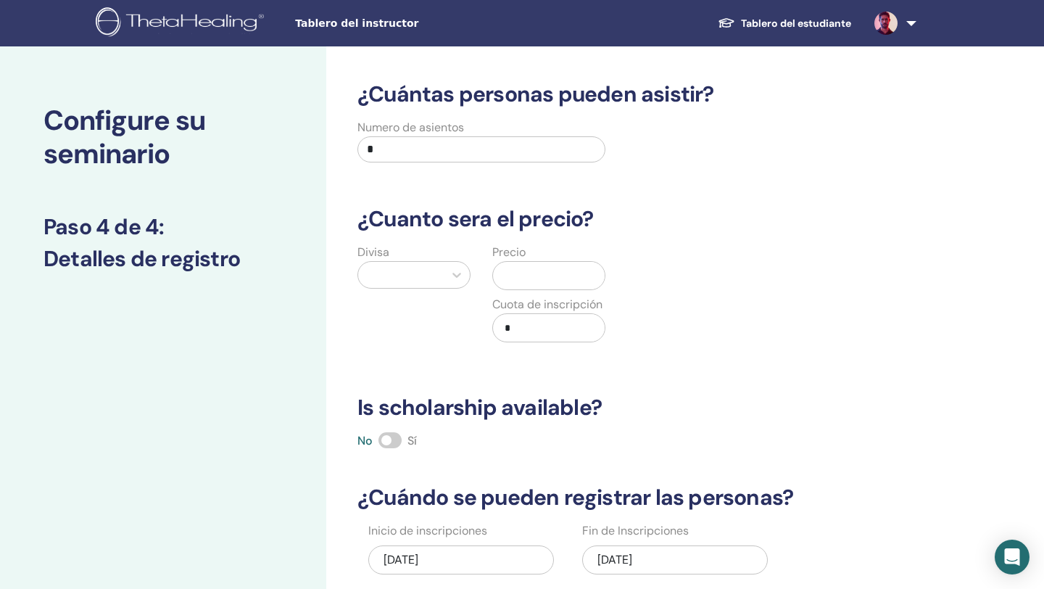
click at [402, 148] on input "*" at bounding box center [482, 149] width 248 height 26
type input "**"
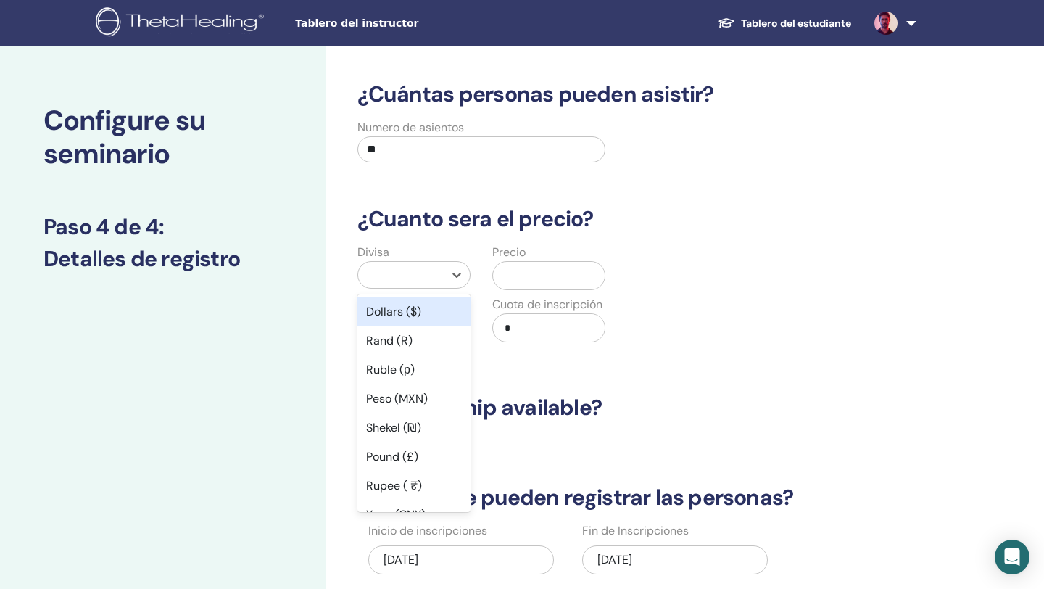
click at [434, 285] on div at bounding box center [401, 275] width 86 height 26
click at [432, 400] on div "Peso (MXN)" at bounding box center [414, 398] width 113 height 29
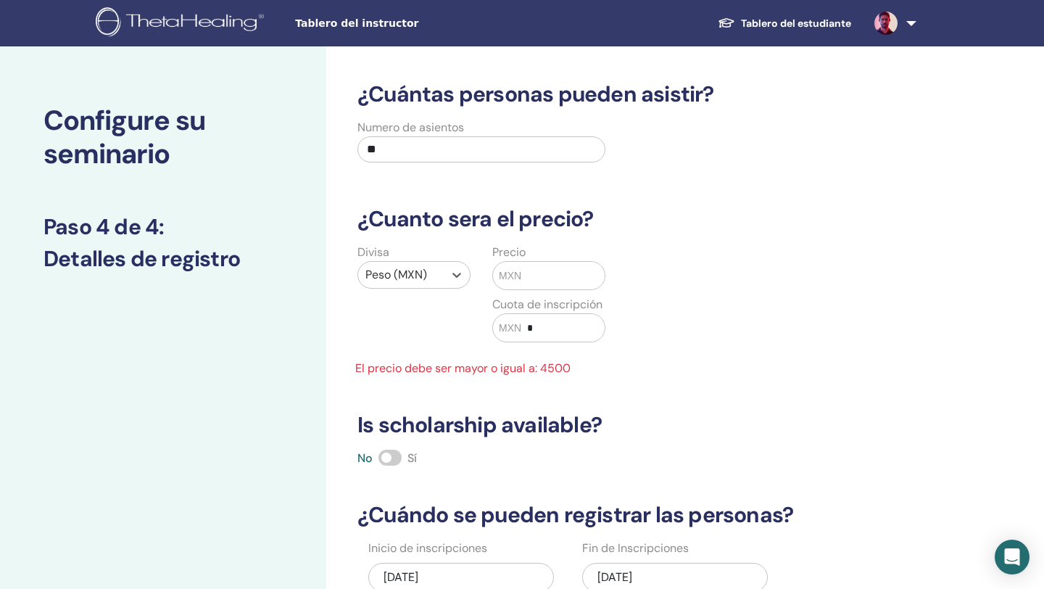
click at [532, 276] on input "text" at bounding box center [562, 276] width 83 height 28
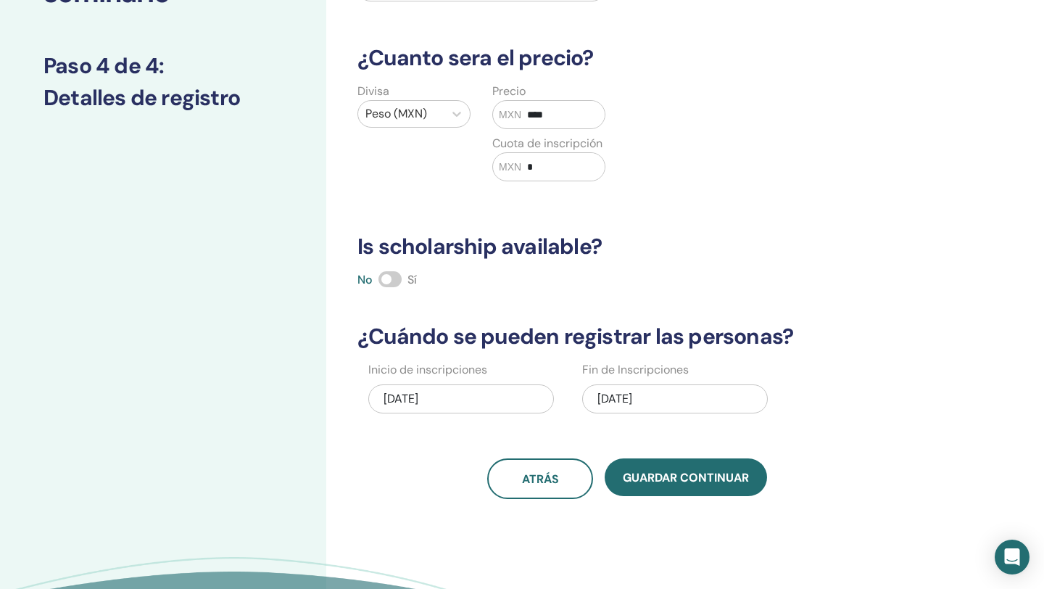
scroll to position [175, 0]
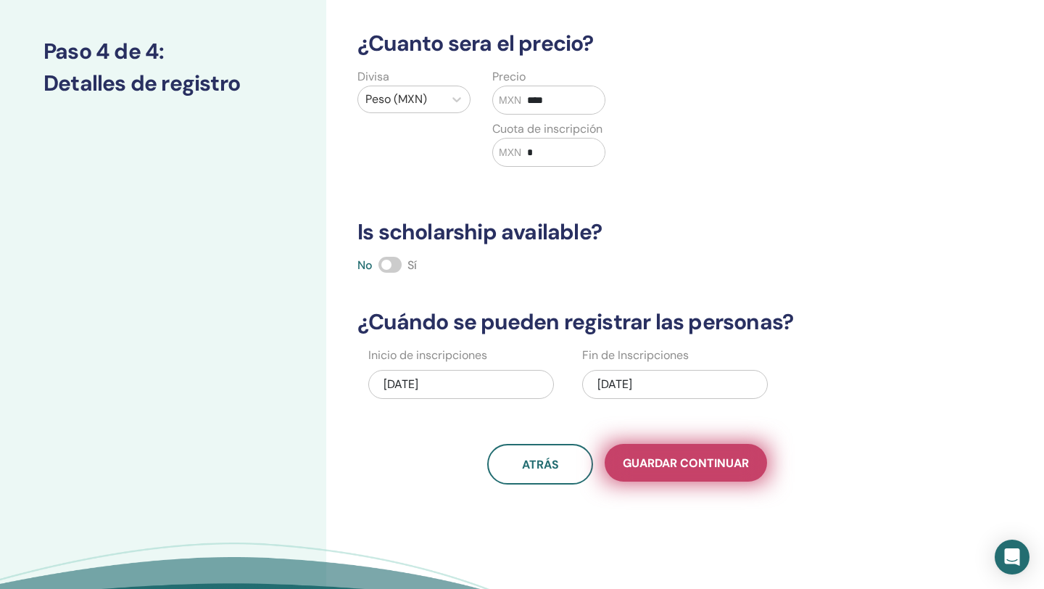
type input "****"
click at [646, 465] on span "Guardar Continuar" at bounding box center [686, 462] width 126 height 15
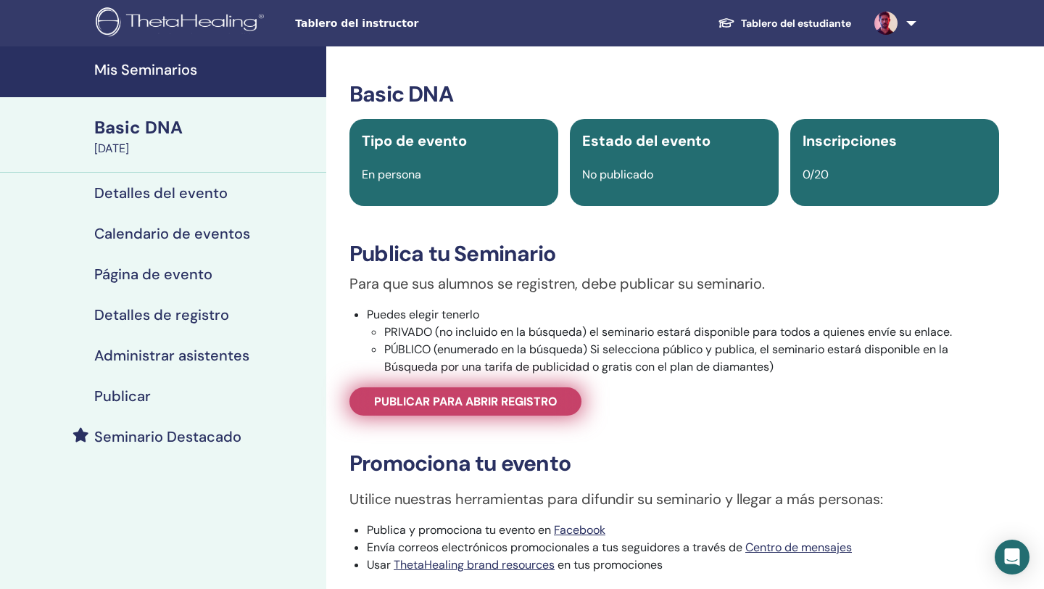
click at [500, 404] on span "Publicar para abrir registro" at bounding box center [465, 401] width 183 height 15
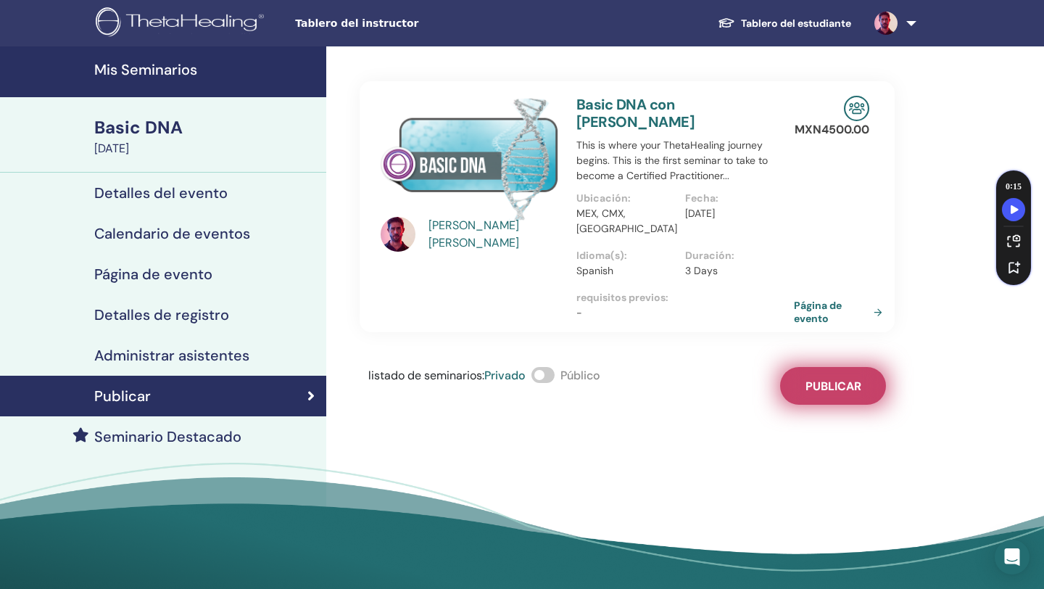
click at [832, 388] on span "Publicar" at bounding box center [834, 386] width 56 height 15
click at [819, 309] on link "Página de evento" at bounding box center [843, 312] width 94 height 26
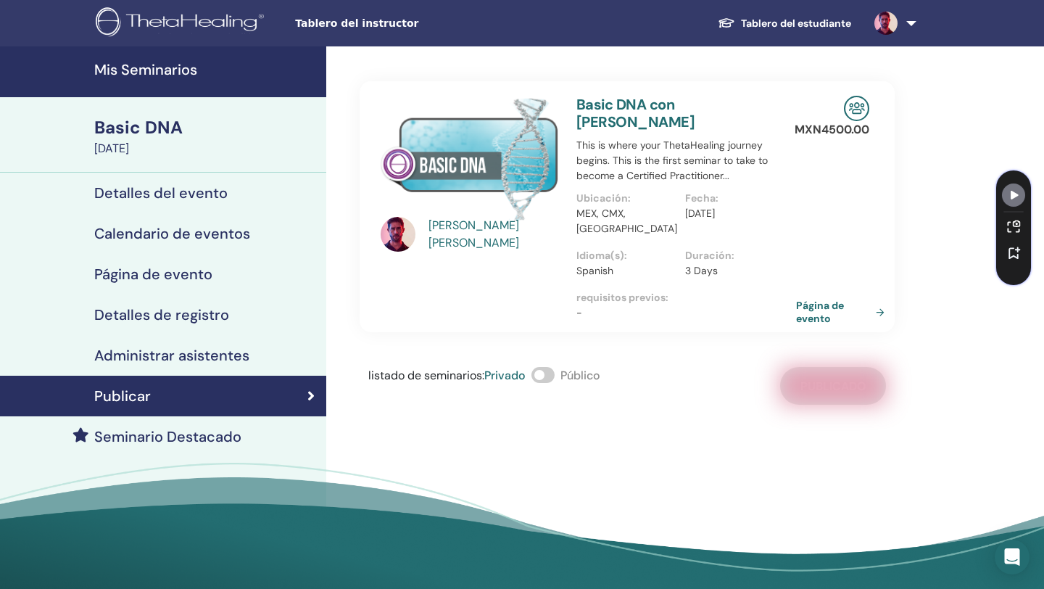
click at [878, 311] on link "Página de evento" at bounding box center [843, 312] width 94 height 26
click at [880, 310] on link "Página de evento" at bounding box center [843, 312] width 94 height 26
click at [817, 314] on link "Página de evento" at bounding box center [843, 312] width 94 height 26
click at [813, 306] on link "Página de evento" at bounding box center [843, 312] width 94 height 26
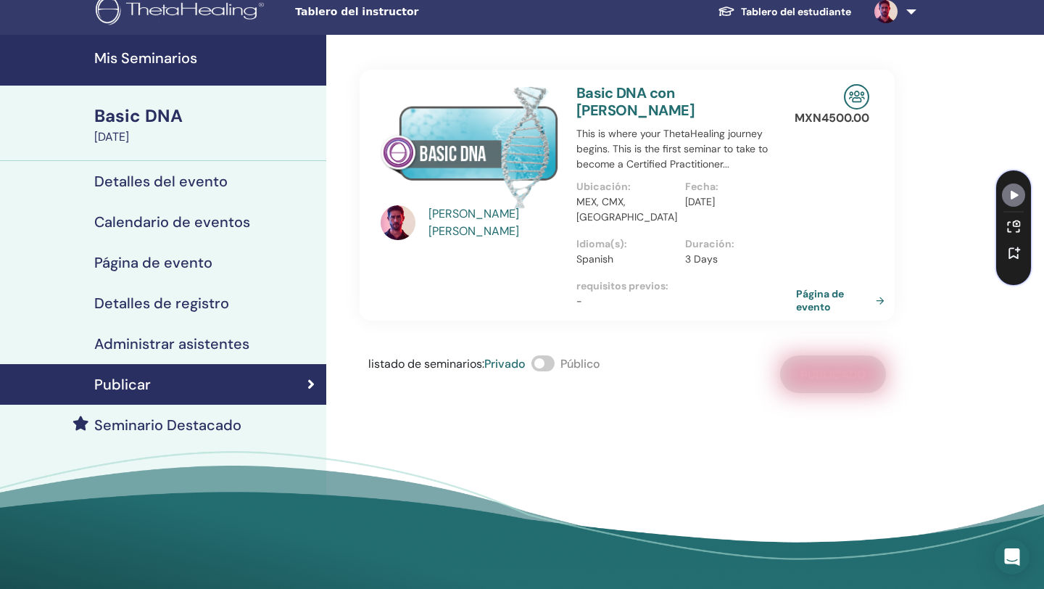
click at [811, 305] on link "Página de evento" at bounding box center [843, 300] width 94 height 26
click at [810, 307] on link "Página de evento" at bounding box center [843, 300] width 94 height 26
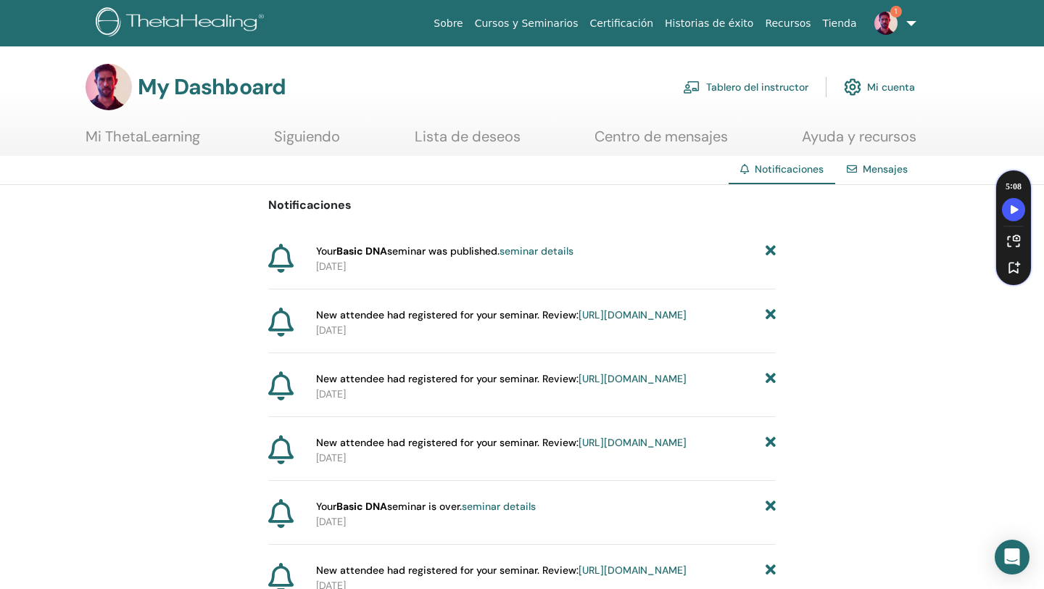
click at [537, 249] on link "seminar details" at bounding box center [537, 250] width 74 height 13
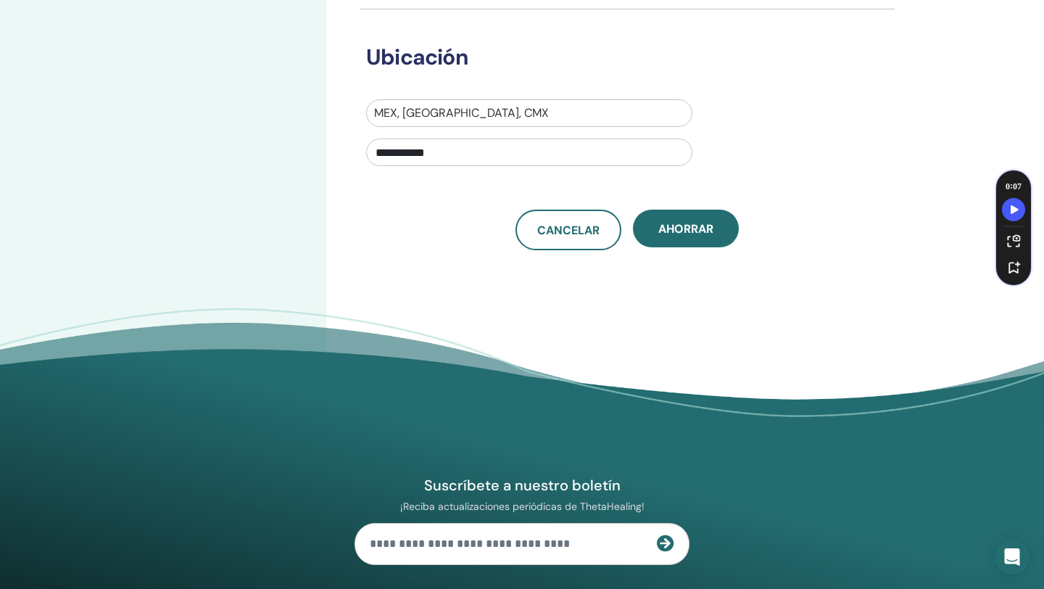
scroll to position [534, 0]
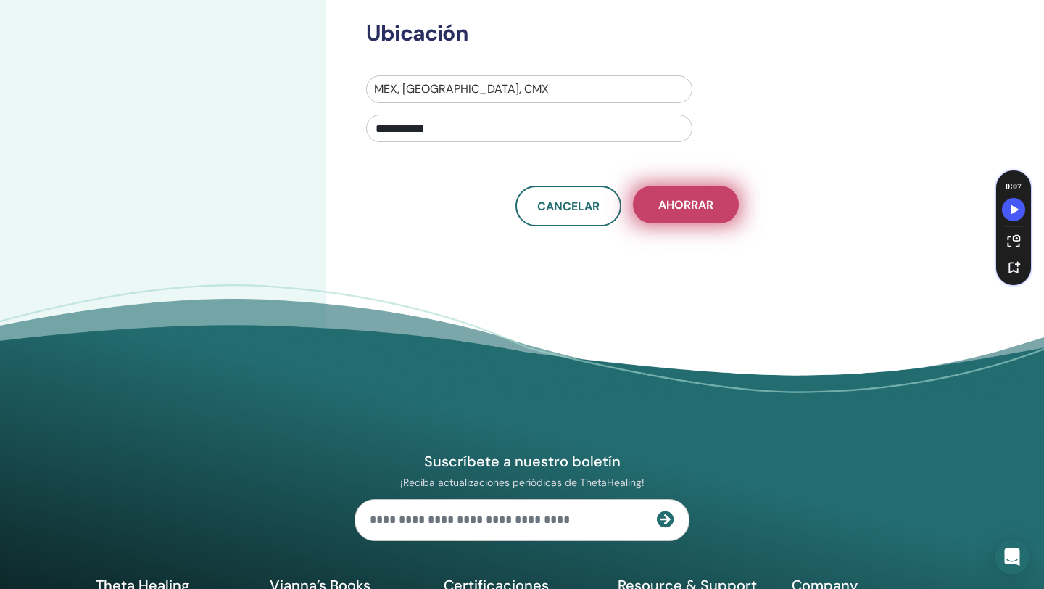
click at [690, 215] on button "Ahorrar" at bounding box center [686, 205] width 106 height 38
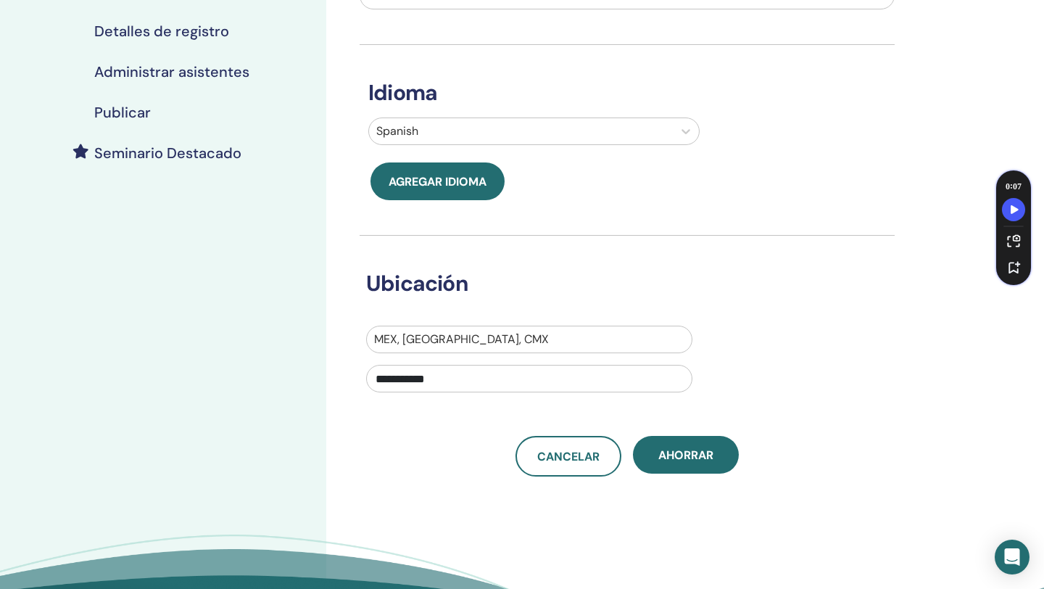
scroll to position [389, 0]
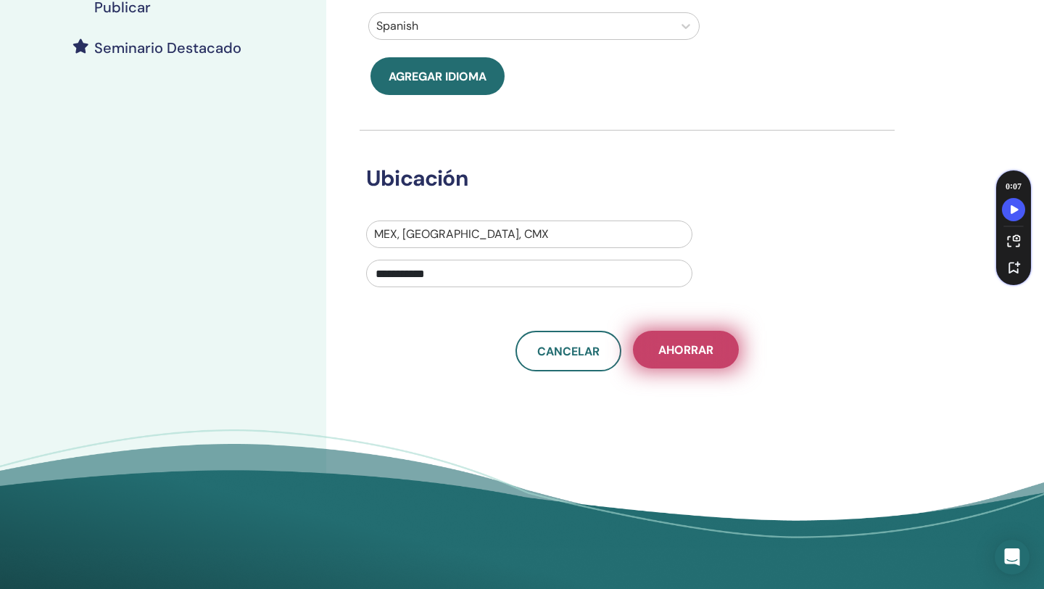
click at [672, 353] on span "Ahorrar" at bounding box center [685, 349] width 55 height 15
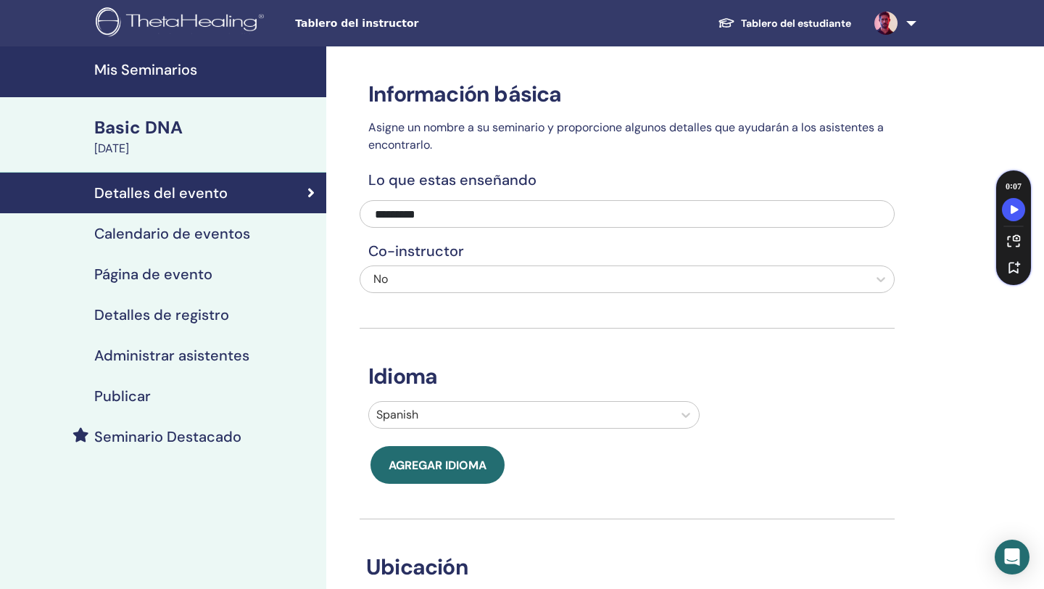
click at [168, 236] on h4 "Calendario de eventos" at bounding box center [172, 233] width 156 height 17
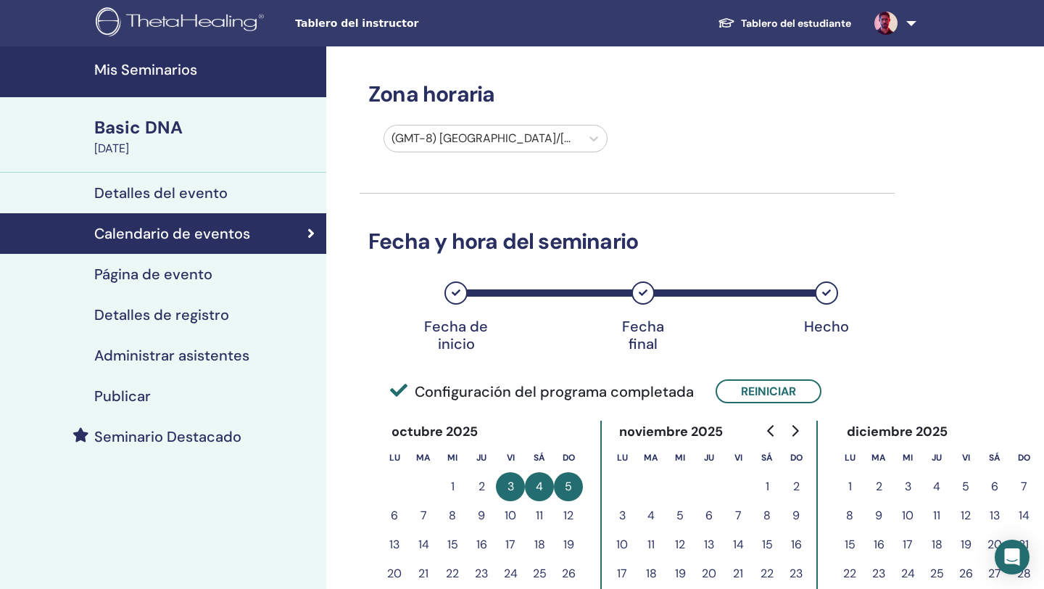
click at [170, 277] on h4 "Página de evento" at bounding box center [153, 273] width 118 height 17
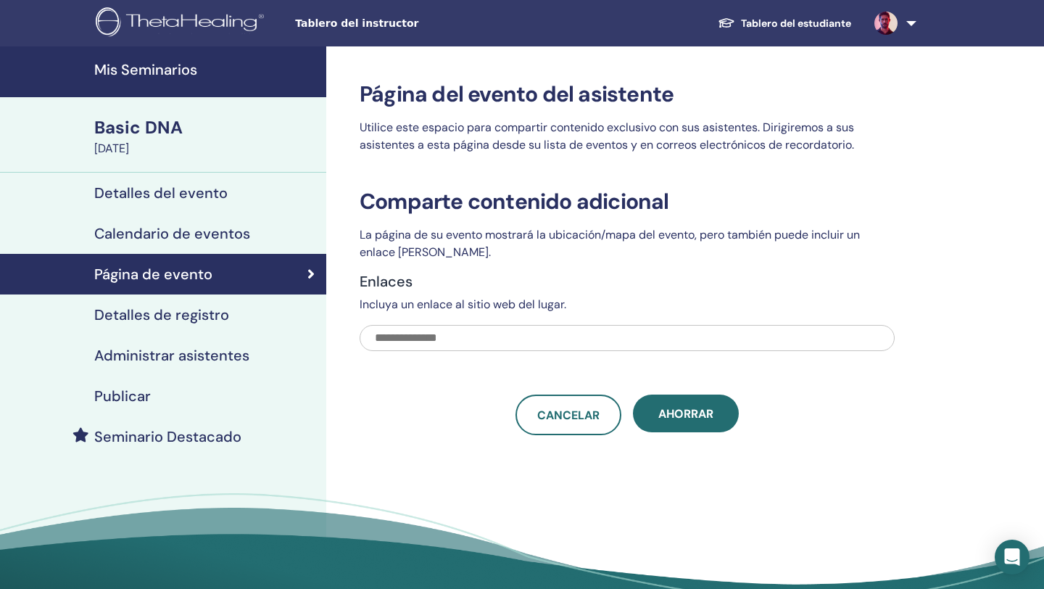
click at [133, 396] on h4 "Publicar" at bounding box center [122, 395] width 57 height 17
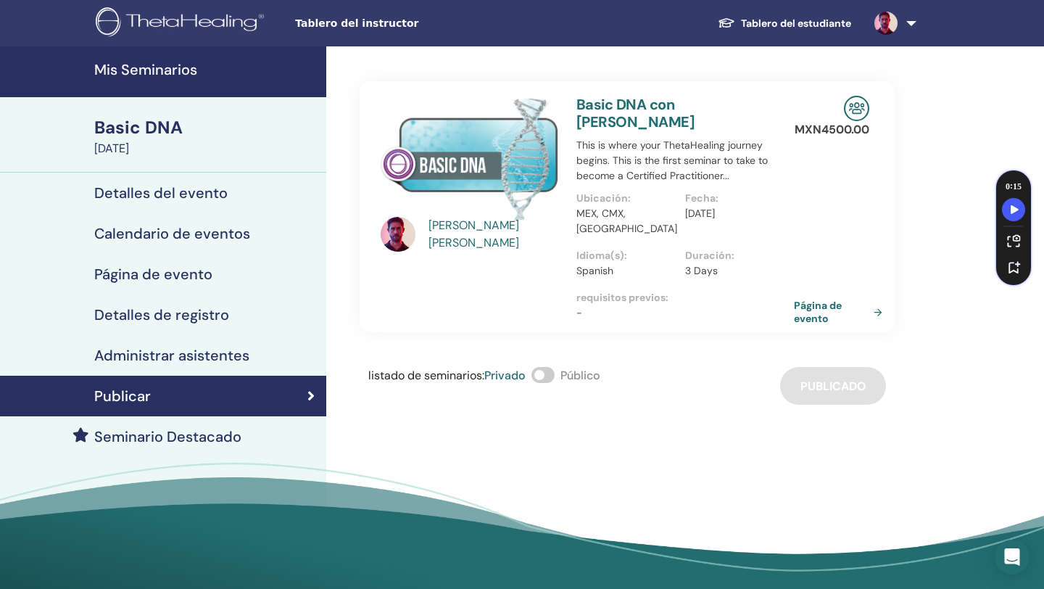
click at [160, 189] on h4 "Detalles del evento" at bounding box center [160, 192] width 133 height 17
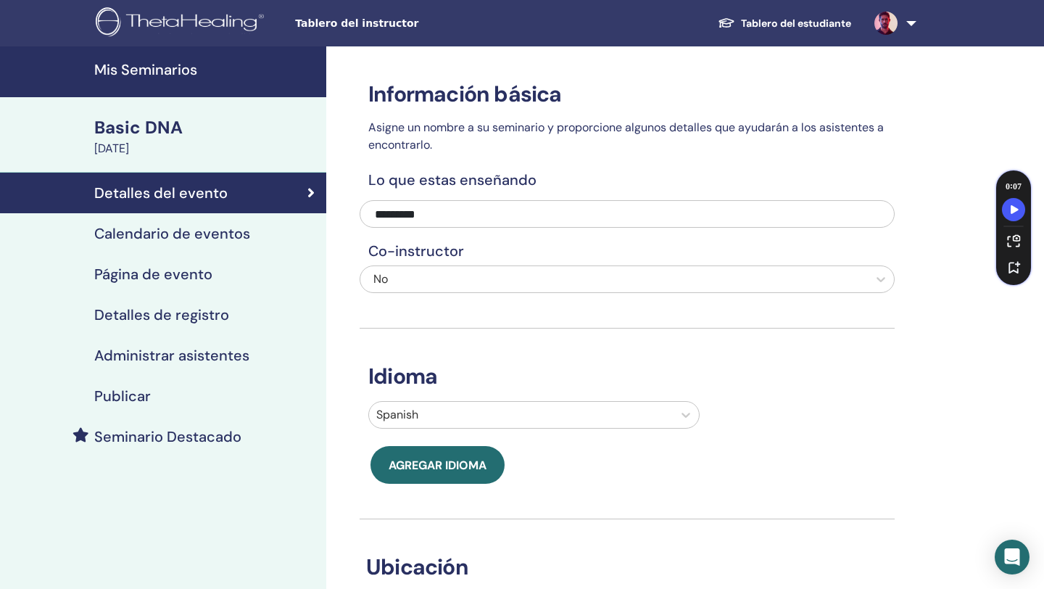
click at [189, 233] on h4 "Calendario de eventos" at bounding box center [172, 233] width 156 height 17
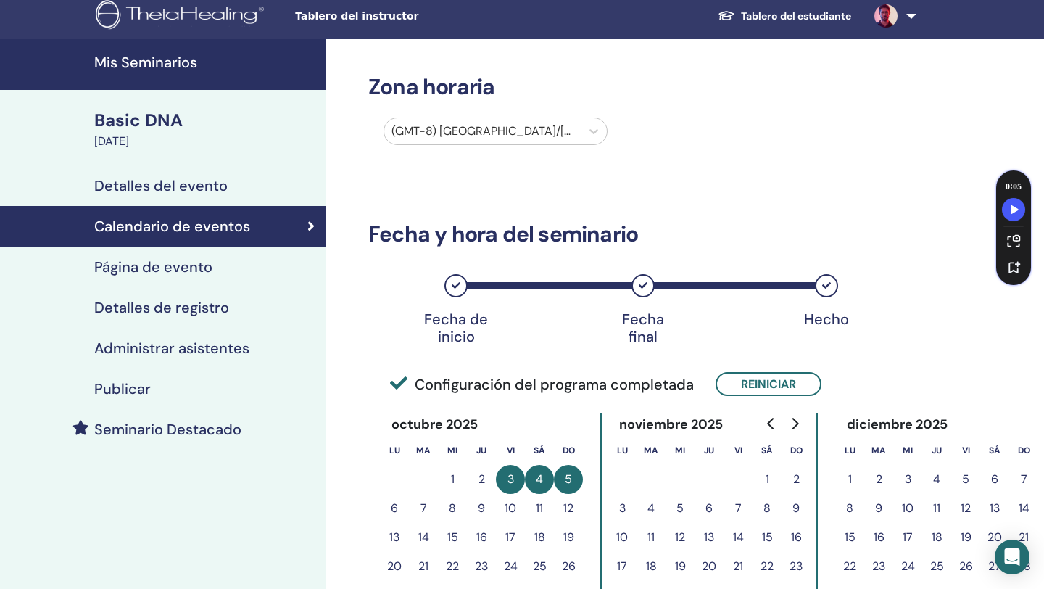
scroll to position [9, 0]
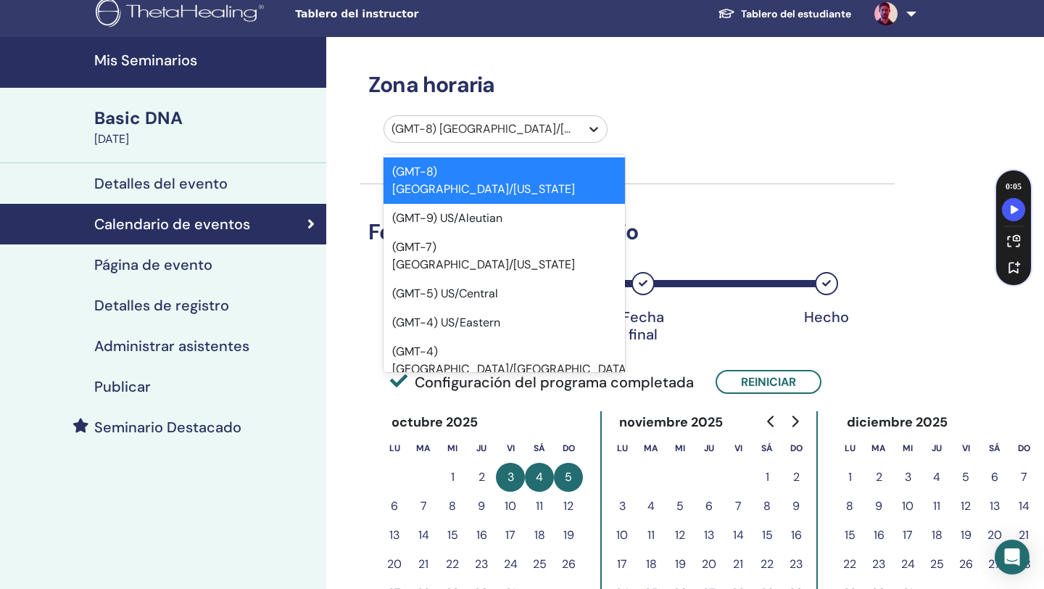
click at [593, 127] on icon at bounding box center [594, 129] width 15 height 15
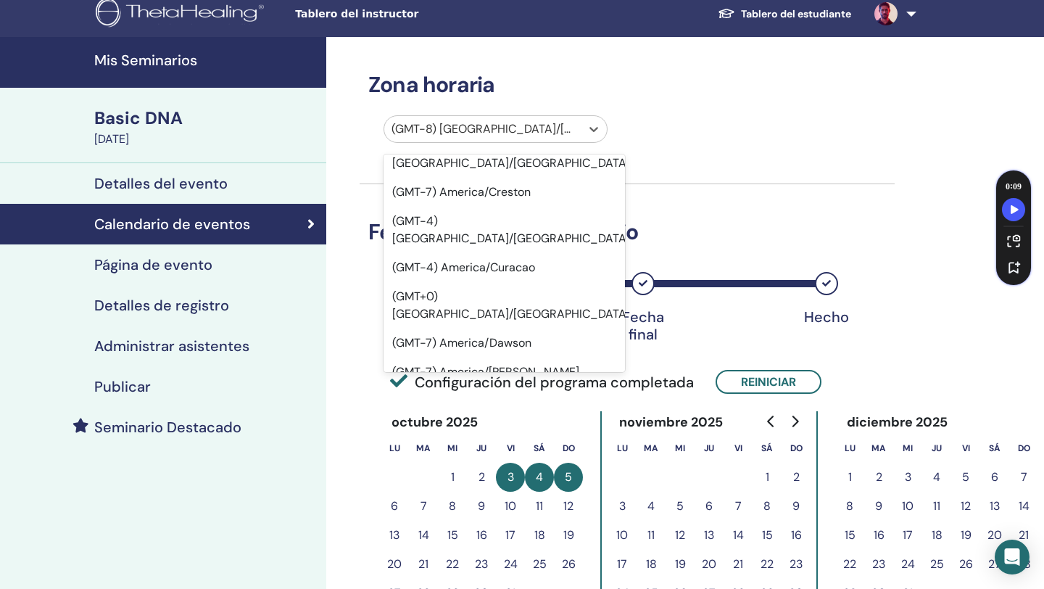
scroll to position [5927, 0]
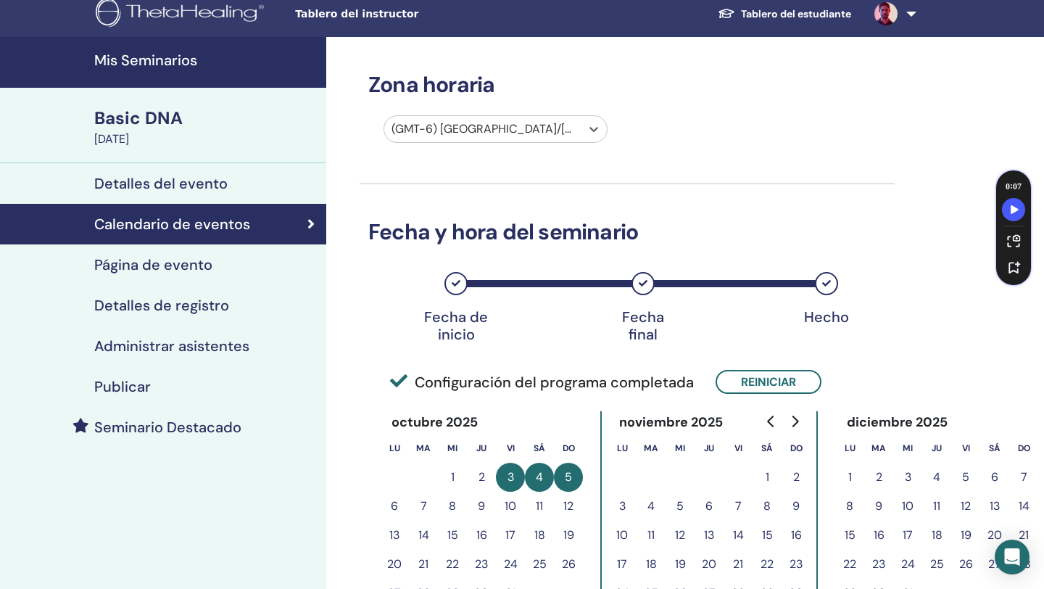
click at [133, 270] on h4 "Página de evento" at bounding box center [153, 264] width 118 height 17
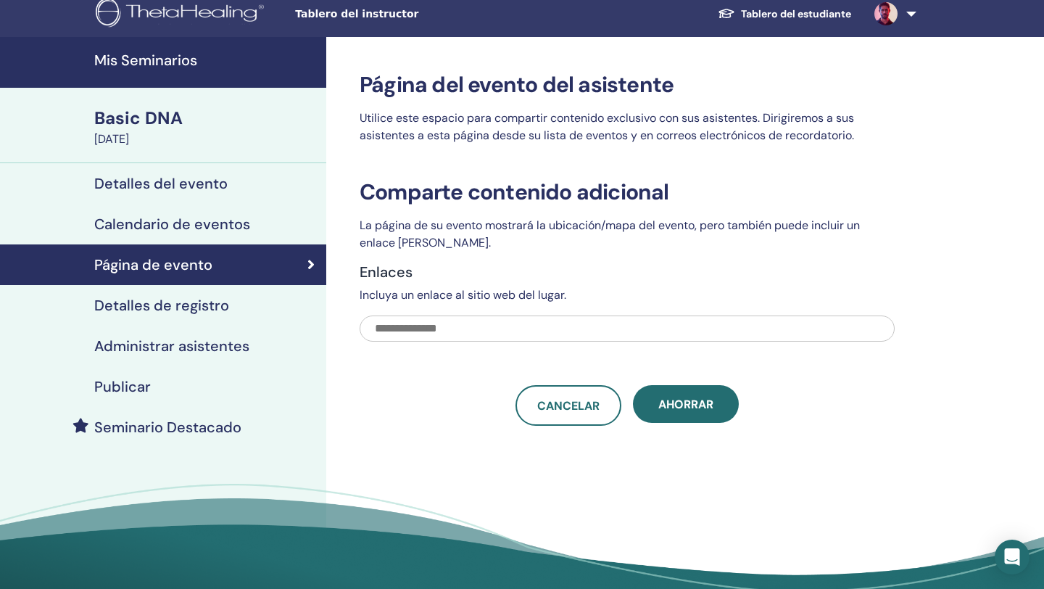
click at [153, 302] on h4 "Detalles de registro" at bounding box center [161, 305] width 135 height 17
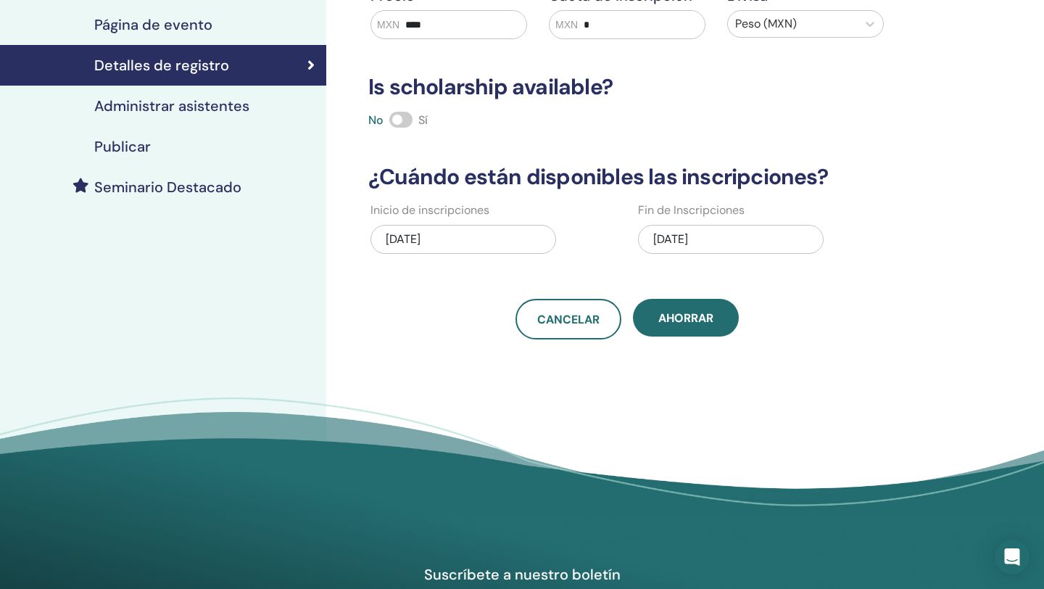
scroll to position [257, 0]
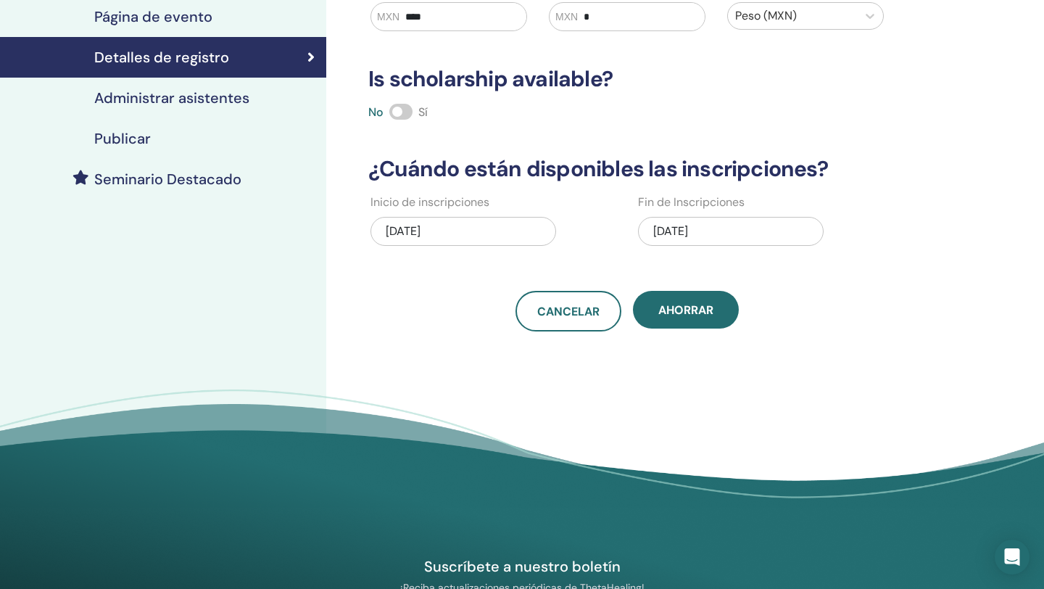
click at [169, 103] on h4 "Administrar asistentes" at bounding box center [171, 97] width 155 height 17
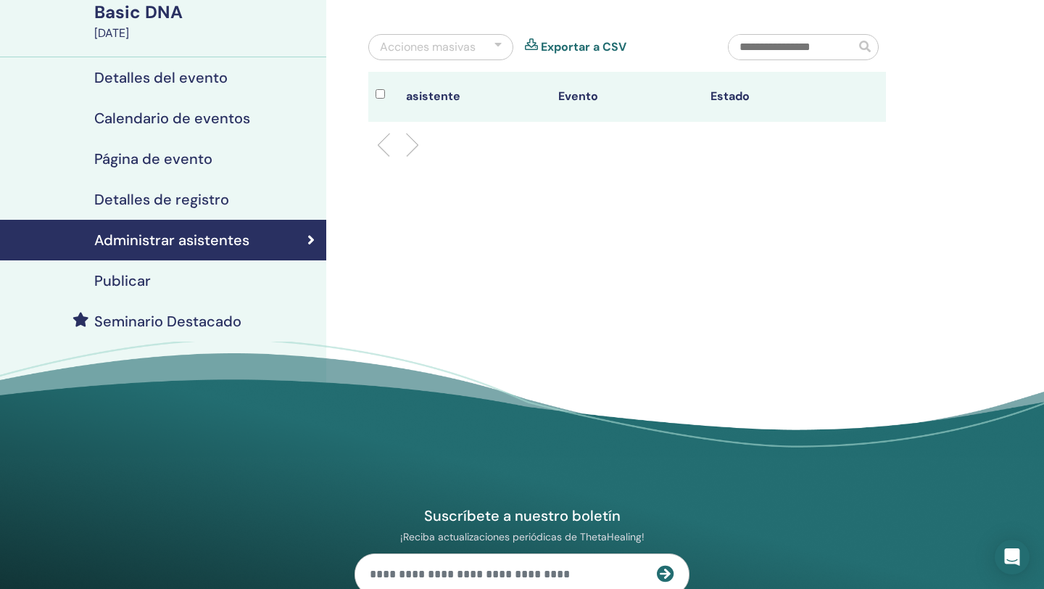
scroll to position [25, 0]
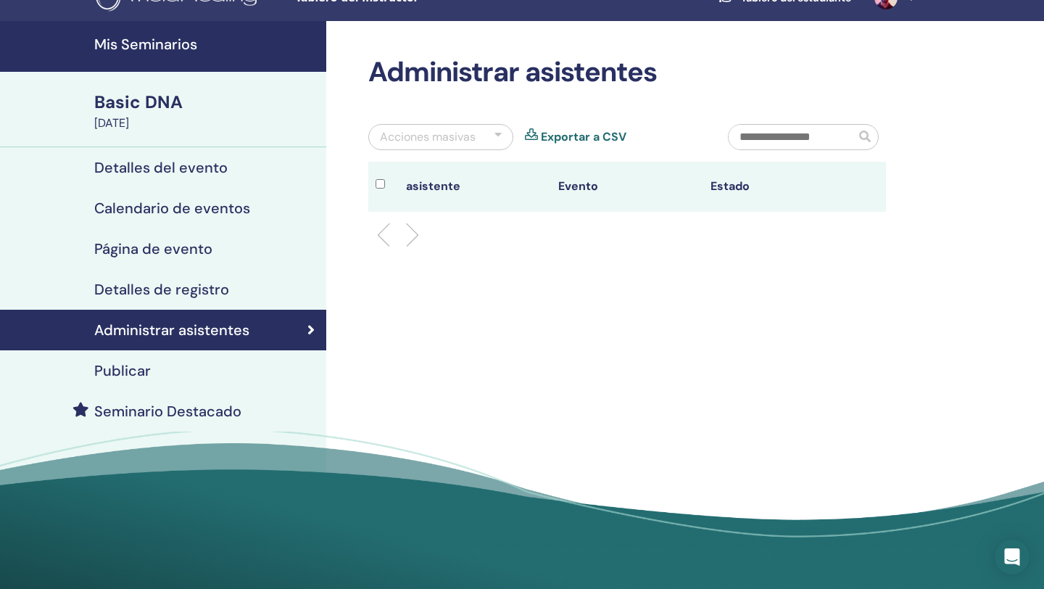
click at [128, 408] on h4 "Seminario Destacado" at bounding box center [167, 410] width 147 height 17
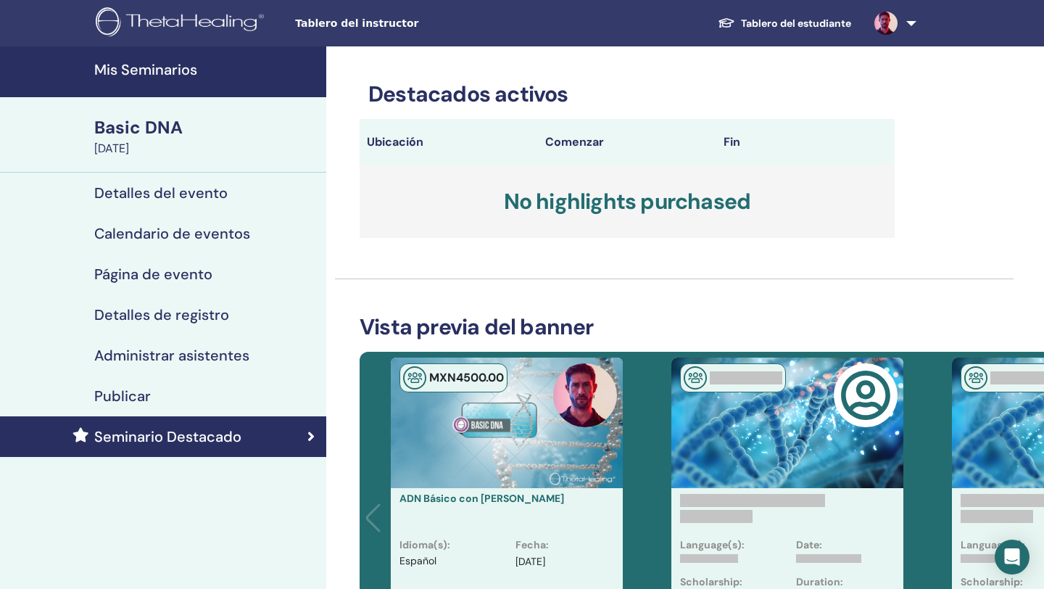
click at [157, 133] on div "Basic DNA" at bounding box center [205, 127] width 223 height 25
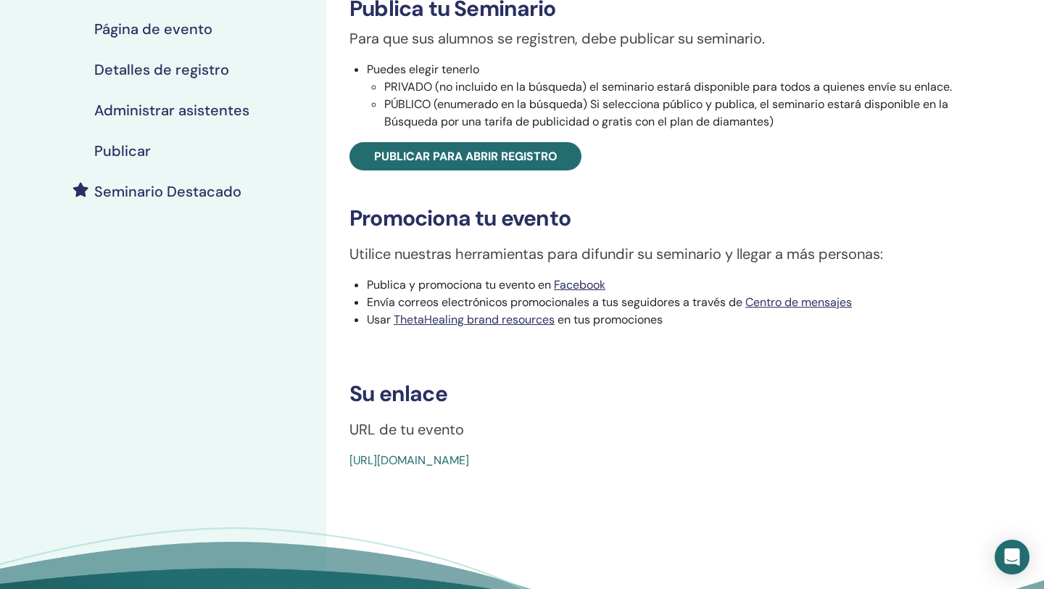
scroll to position [258, 0]
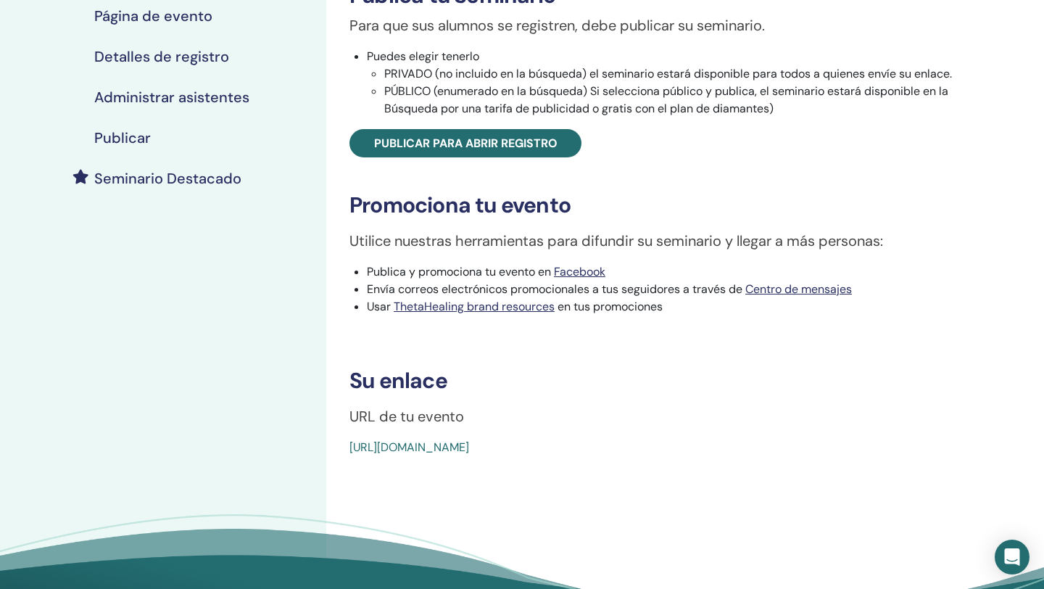
drag, startPoint x: 347, startPoint y: 442, endPoint x: 704, endPoint y: 453, distance: 357.7
click at [704, 453] on div "Basic DNA Tipo de evento En persona Estado del evento Activo Publicado Inscripc…" at bounding box center [674, 139] width 679 height 633
copy link "[URL][DOMAIN_NAME]"
